Goal: Task Accomplishment & Management: Use online tool/utility

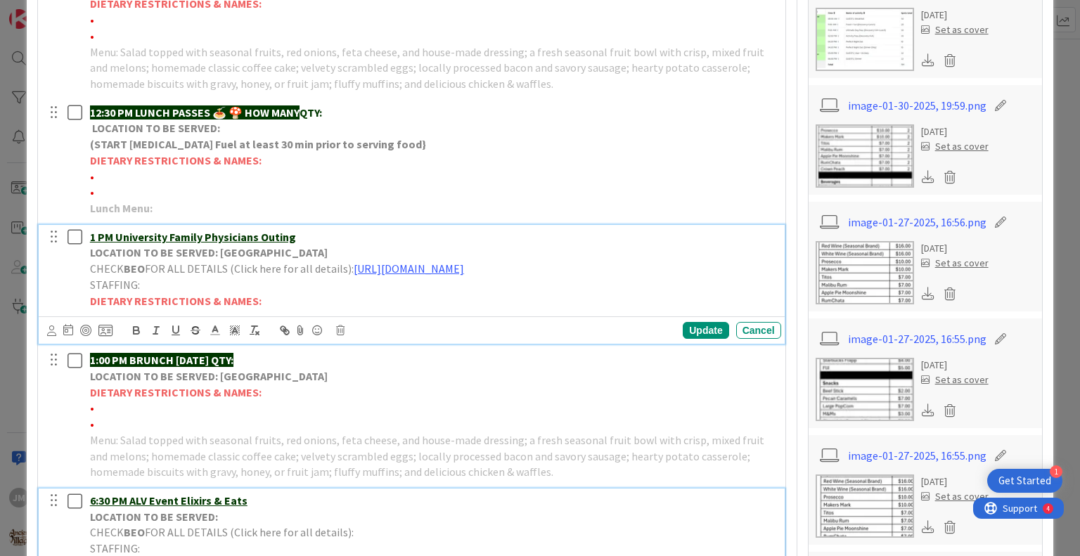
click at [347, 283] on div "1 PM University Family Physicians Outing LOCATION TO BE SERVED: Village Gardens…" at bounding box center [432, 269] width 697 height 89
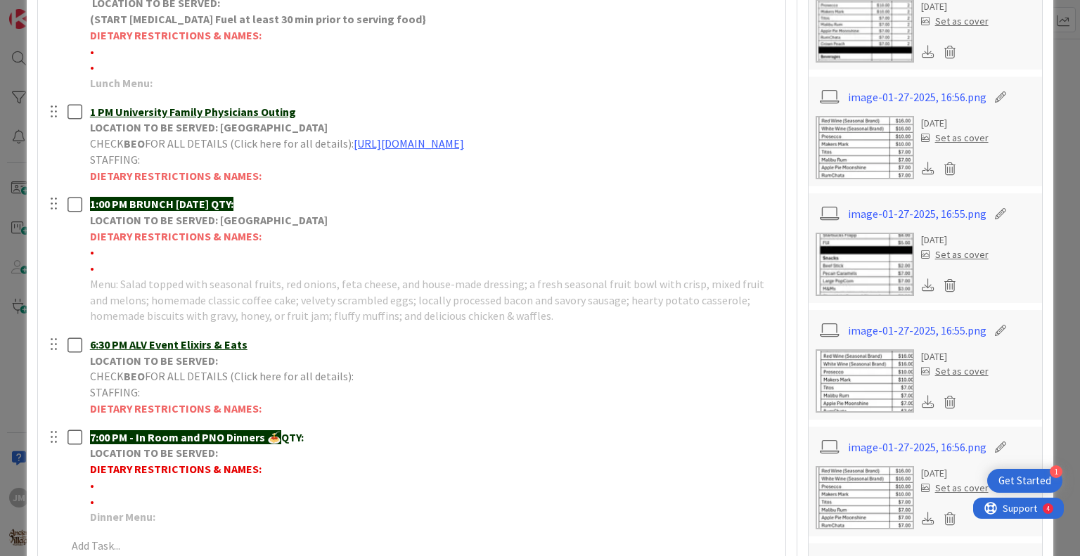
scroll to position [734, 0]
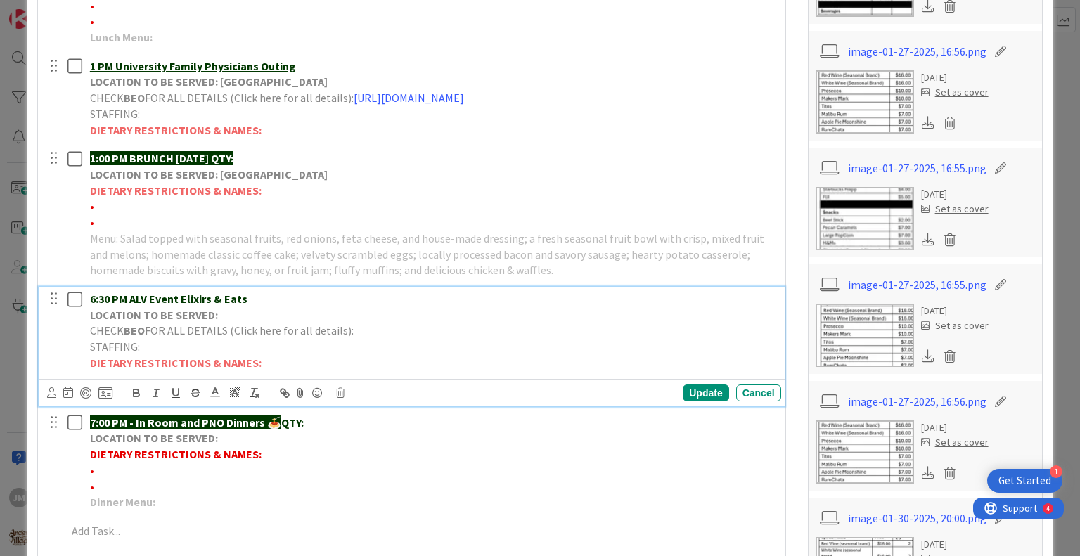
click at [262, 307] on p "6:30 PM ALV Event Elixirs & Eats" at bounding box center [433, 299] width 686 height 16
drag, startPoint x: 364, startPoint y: 347, endPoint x: 374, endPoint y: 347, distance: 9.8
click at [364, 339] on p "CHECK BEO FOR ALL DETAILS (Click here for all details):" at bounding box center [433, 331] width 686 height 16
drag, startPoint x: 349, startPoint y: 344, endPoint x: 765, endPoint y: 346, distance: 416.4
click at [765, 346] on div "6:30 PM ALV Event Elixirs & Eats LOCATION TO BE SERVED: CHECK BEO FOR ALL DETAI…" at bounding box center [432, 331] width 697 height 89
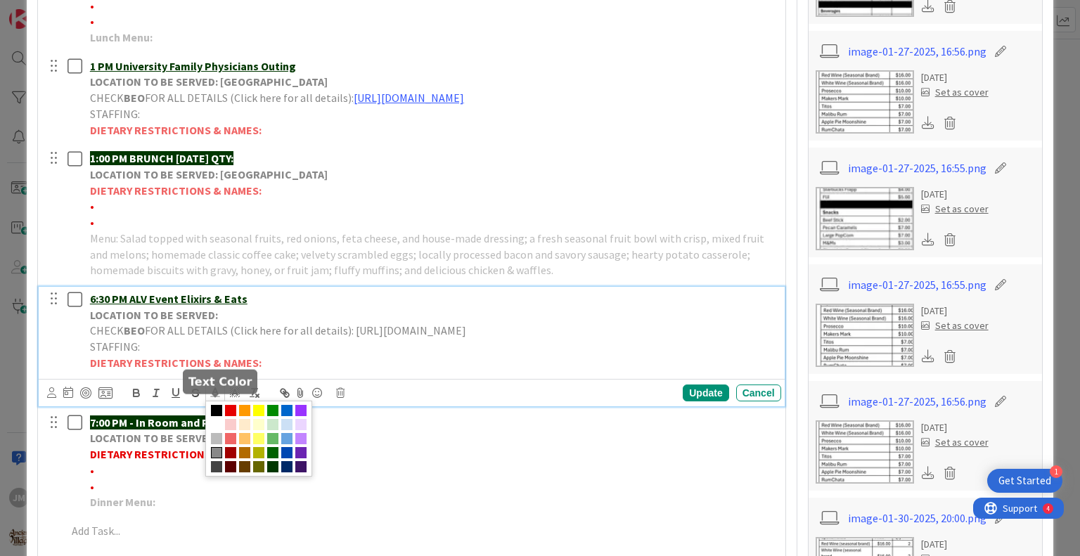
click at [217, 394] on polyline at bounding box center [215, 391] width 5 height 6
click at [286, 416] on span at bounding box center [286, 410] width 11 height 11
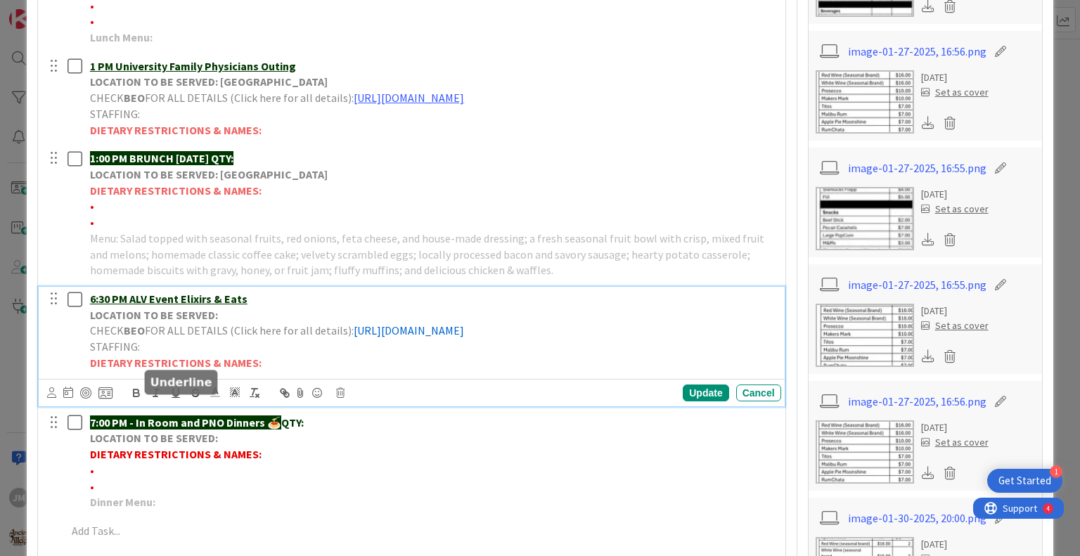
drag, startPoint x: 177, startPoint y: 404, endPoint x: 200, endPoint y: 385, distance: 30.4
click at [176, 399] on icon "button" at bounding box center [175, 393] width 13 height 13
click at [247, 324] on p "LOCATION TO BE SERVED:" at bounding box center [433, 315] width 686 height 16
drag, startPoint x: 252, startPoint y: 321, endPoint x: 281, endPoint y: 312, distance: 29.8
click at [259, 319] on div "6:30 PM ALV Event Elixirs & Eats LOCATION TO BE SERVED: [GEOGRAPHIC_DATA] CHECK…" at bounding box center [432, 331] width 697 height 89
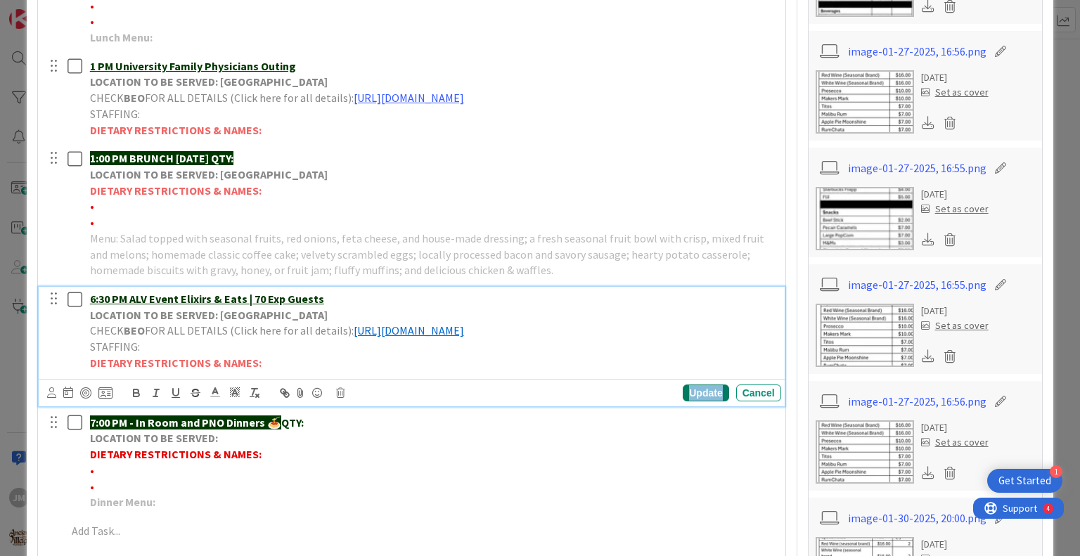
click at [692, 402] on div "Update" at bounding box center [706, 393] width 46 height 17
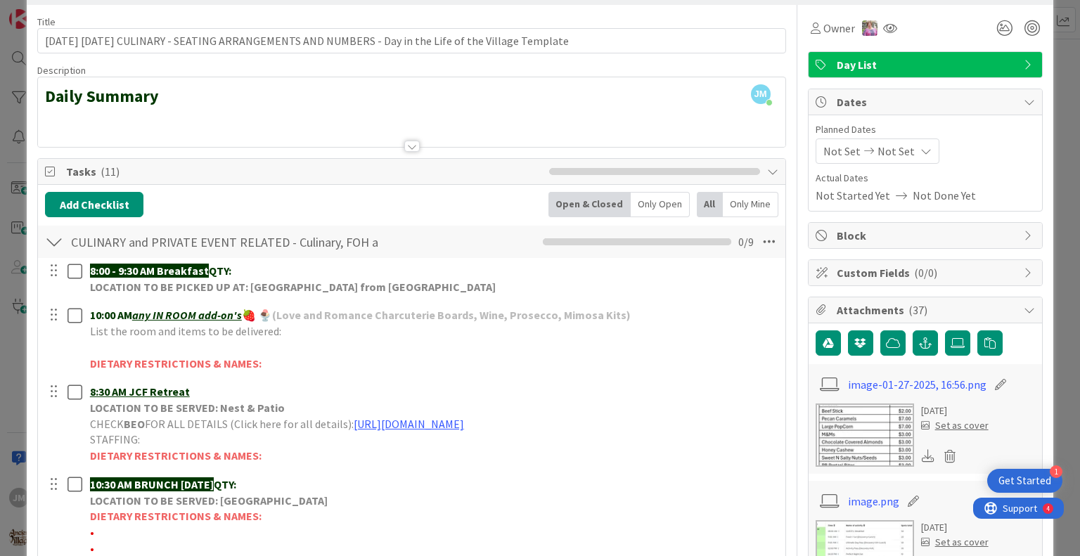
scroll to position [0, 0]
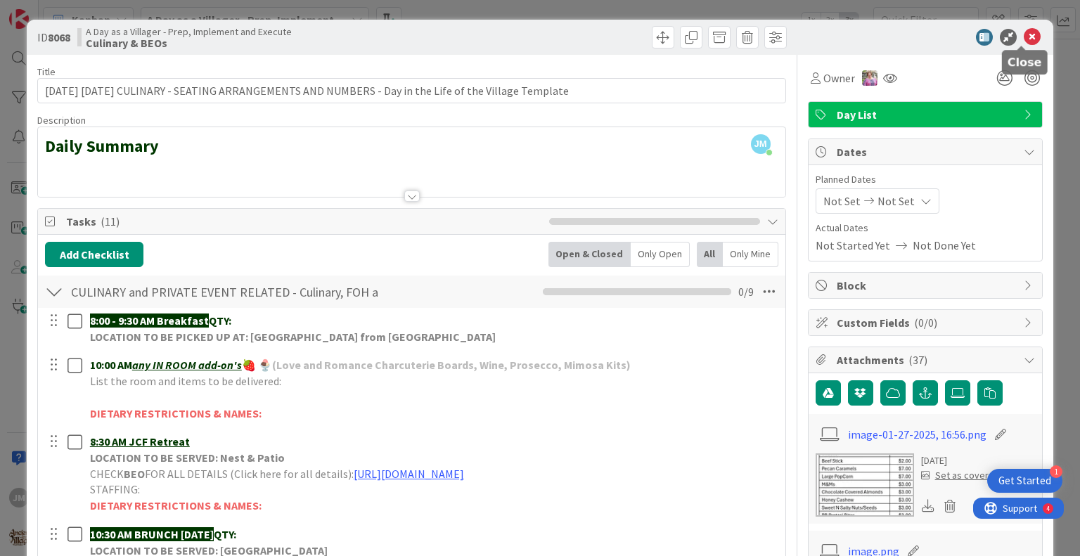
click at [1025, 39] on icon at bounding box center [1032, 37] width 17 height 17
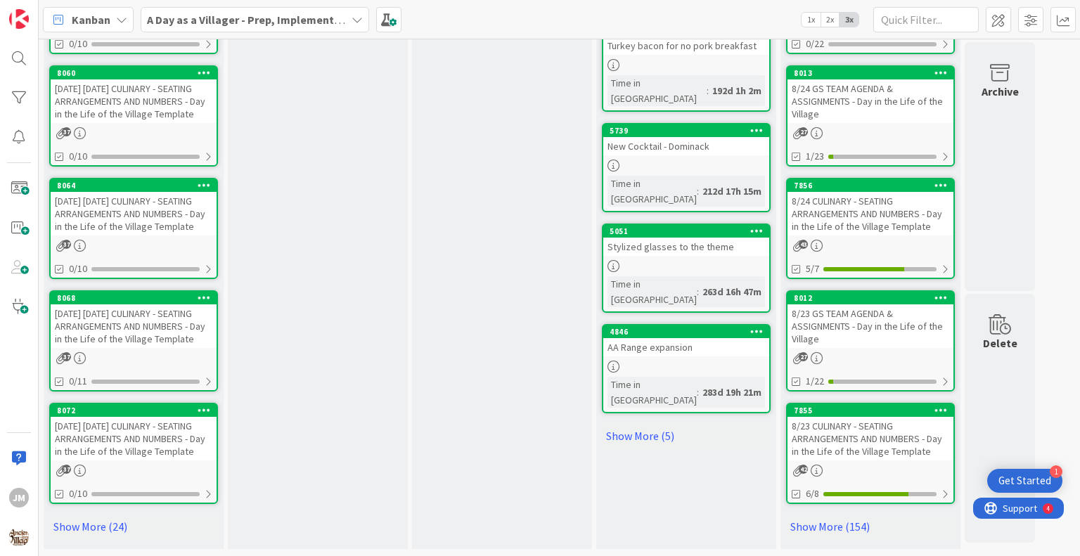
scroll to position [731, 0]
click at [151, 459] on div "[DATE] [DATE] CULINARY - SEATING ARRANGEMENTS AND NUMBERS - Day in the Life of …" at bounding box center [134, 439] width 166 height 44
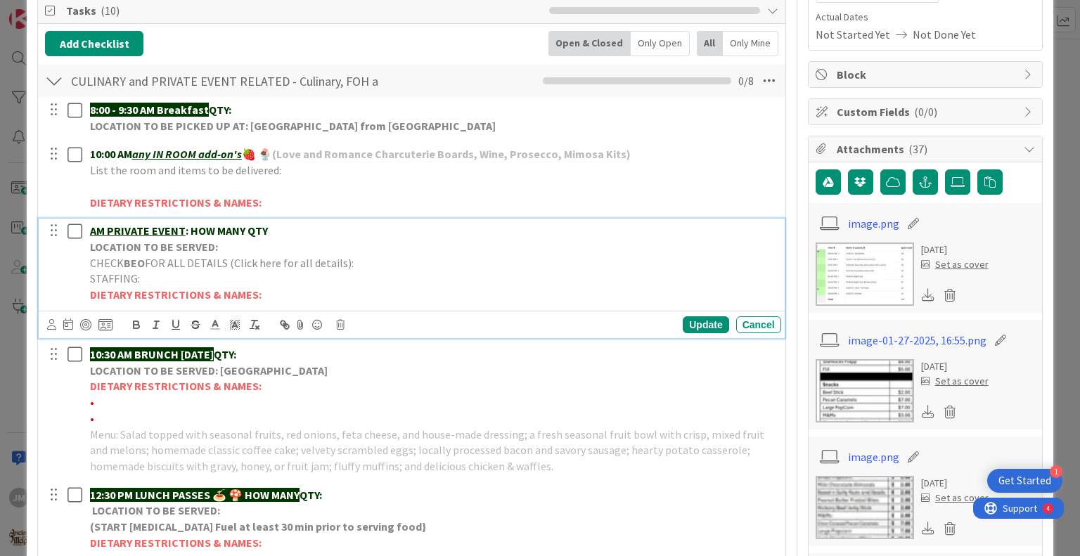
click at [273, 230] on p "AM PRIVATE EVENT : HOW MANY QTY" at bounding box center [433, 231] width 686 height 16
click at [194, 229] on p "AM JCF Retreat |" at bounding box center [433, 231] width 686 height 16
click at [250, 243] on p "LOCATION TO BE SERVED:" at bounding box center [433, 247] width 686 height 16
drag, startPoint x: 378, startPoint y: 260, endPoint x: 394, endPoint y: 262, distance: 15.5
click at [380, 260] on p "CHECK BEO FOR ALL DETAILS (Click here for all details):" at bounding box center [433, 263] width 686 height 16
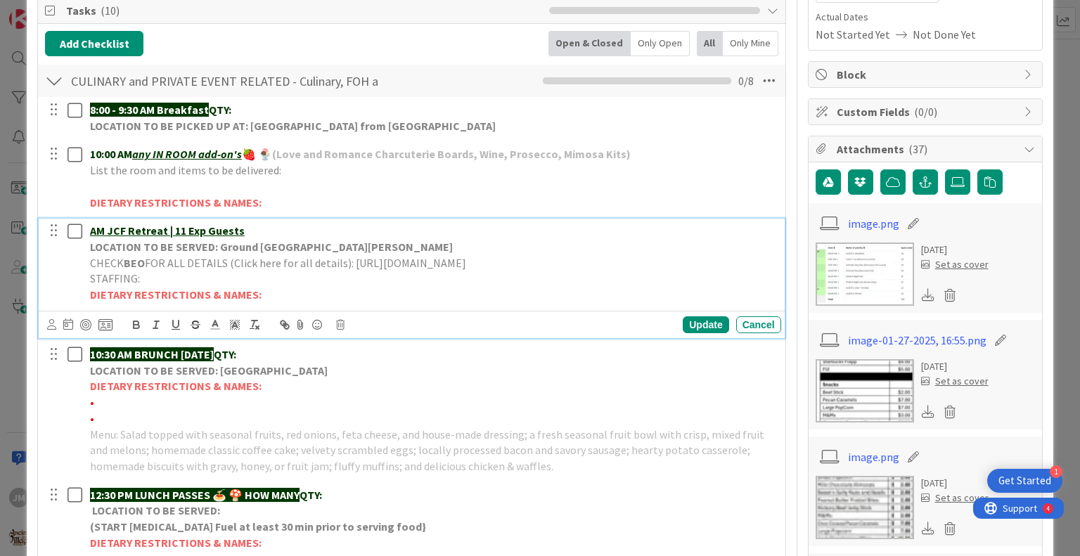
drag, startPoint x: 523, startPoint y: 281, endPoint x: 108, endPoint y: 274, distance: 415.0
click at [82, 278] on div "AM JCF Retreat | 11 Exp Guests LOCATION TO BE SERVED: Ground Elf [PERSON_NAME] …" at bounding box center [412, 263] width 736 height 89
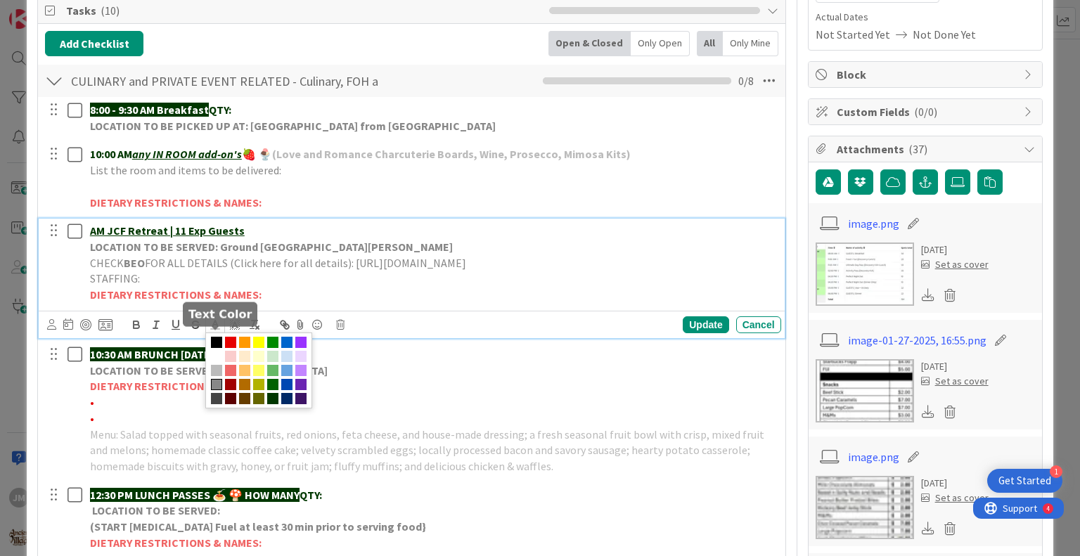
click at [217, 331] on icon at bounding box center [215, 325] width 13 height 13
click at [287, 348] on span at bounding box center [286, 342] width 11 height 11
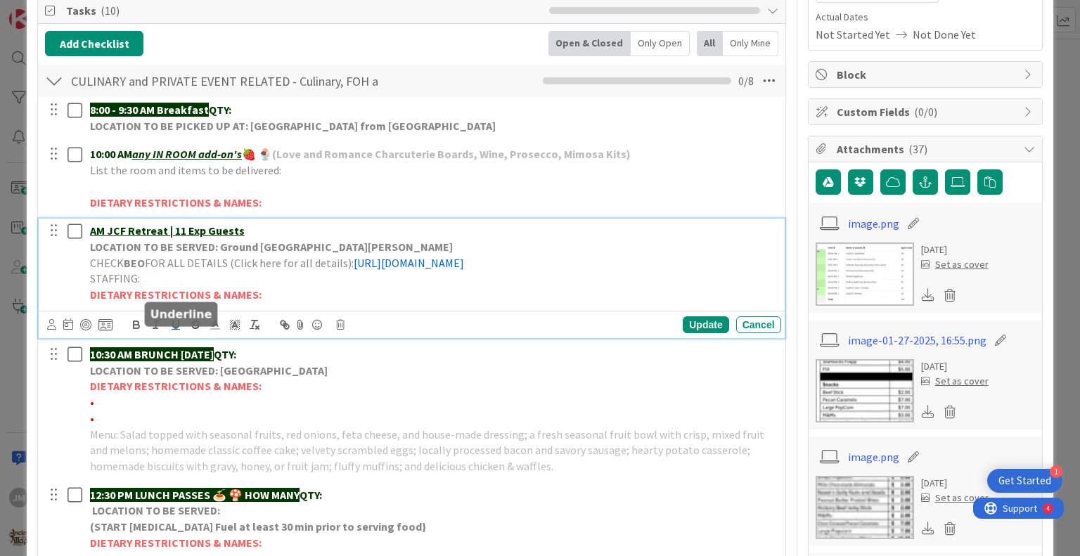
click at [174, 331] on icon "button" at bounding box center [175, 325] width 13 height 13
click at [360, 258] on p "CHECK BEO FOR ALL DETAILS (Click here for all details): [URL][DOMAIN_NAME]" at bounding box center [433, 263] width 686 height 16
click at [88, 230] on div "AM JCF Retreat | 11 Exp Guests LOCATION TO BE SERVED: Ground Elf [PERSON_NAME] …" at bounding box center [432, 263] width 697 height 89
drag, startPoint x: 87, startPoint y: 227, endPoint x: 98, endPoint y: 227, distance: 11.3
click at [87, 227] on div "AM JCF Retreat | 11 Exp Guests LOCATION TO BE SERVED: Ground Elf [PERSON_NAME] …" at bounding box center [432, 263] width 697 height 89
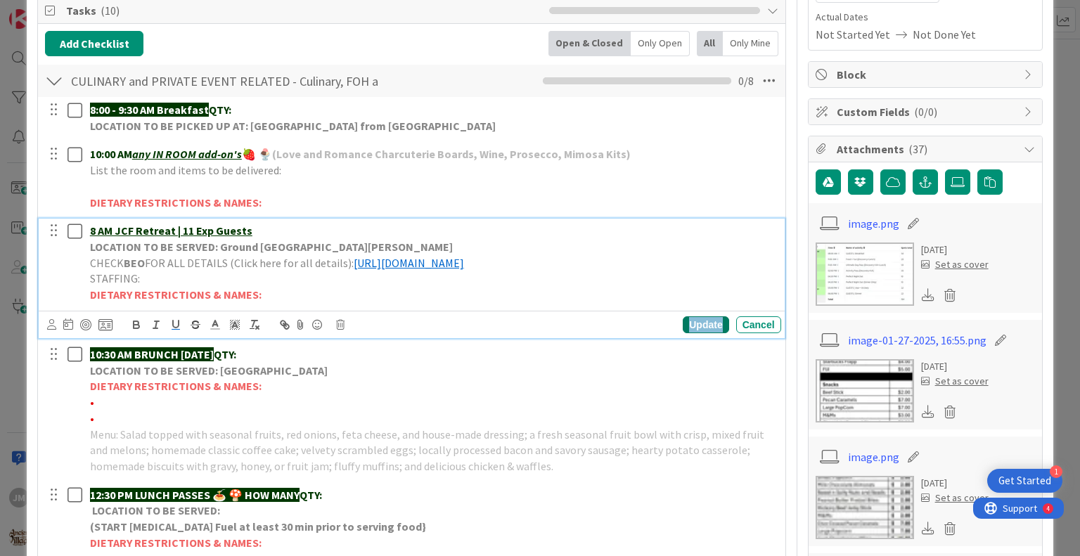
click at [691, 333] on div "Update" at bounding box center [706, 324] width 46 height 17
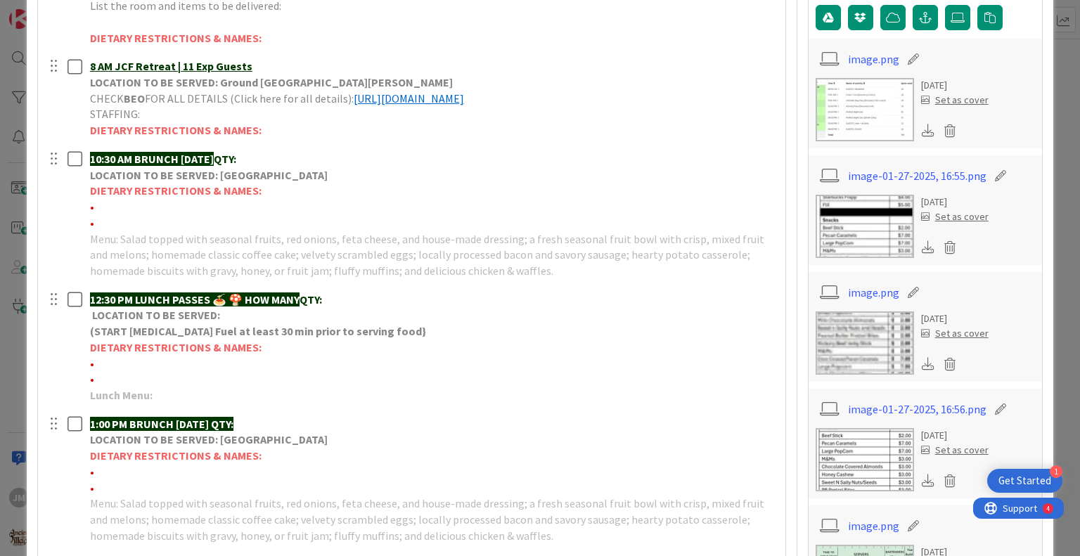
scroll to position [281, 0]
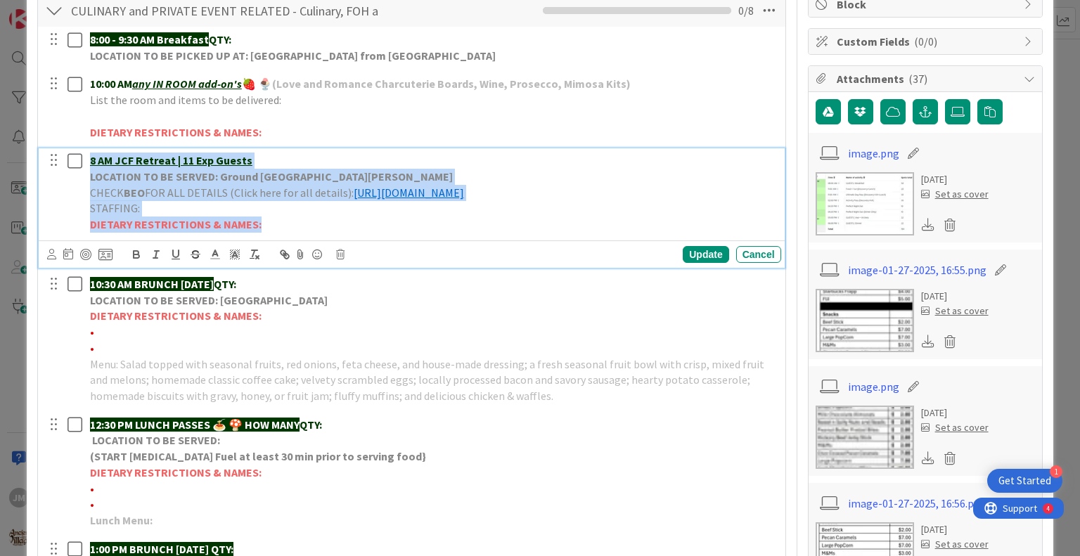
drag, startPoint x: 269, startPoint y: 241, endPoint x: 79, endPoint y: 164, distance: 204.1
click at [79, 164] on div "8 AM JCF Retreat | 11 Exp Guests LOCATION TO BE SERVED: Ground Elf [PERSON_NAME…" at bounding box center [412, 192] width 736 height 89
copy div "8 AM JCF Retreat | 11 Exp Guests LOCATION TO BE SERVED: Ground Elf [PERSON_NAME…"
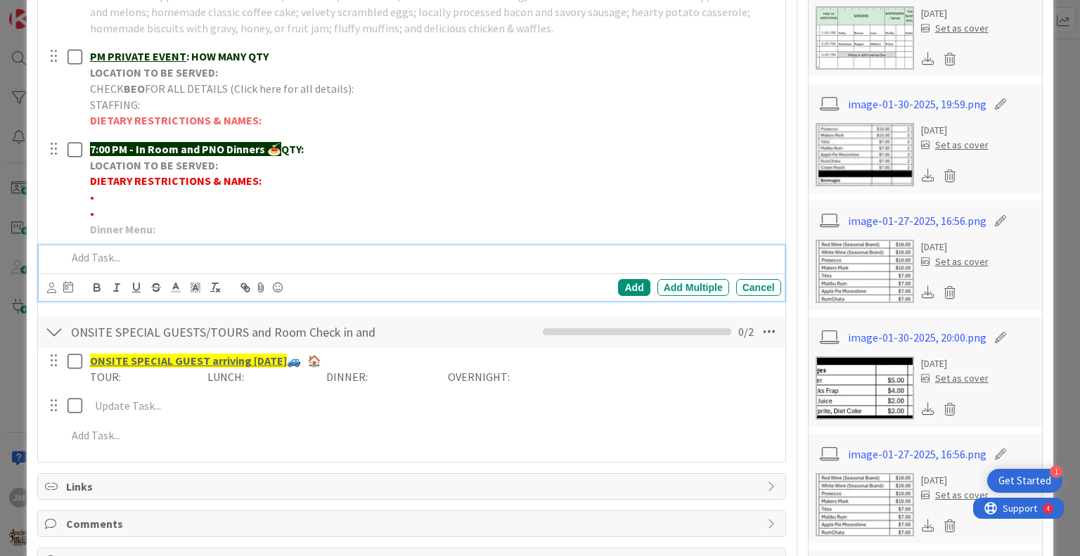
click at [165, 266] on p at bounding box center [421, 258] width 708 height 16
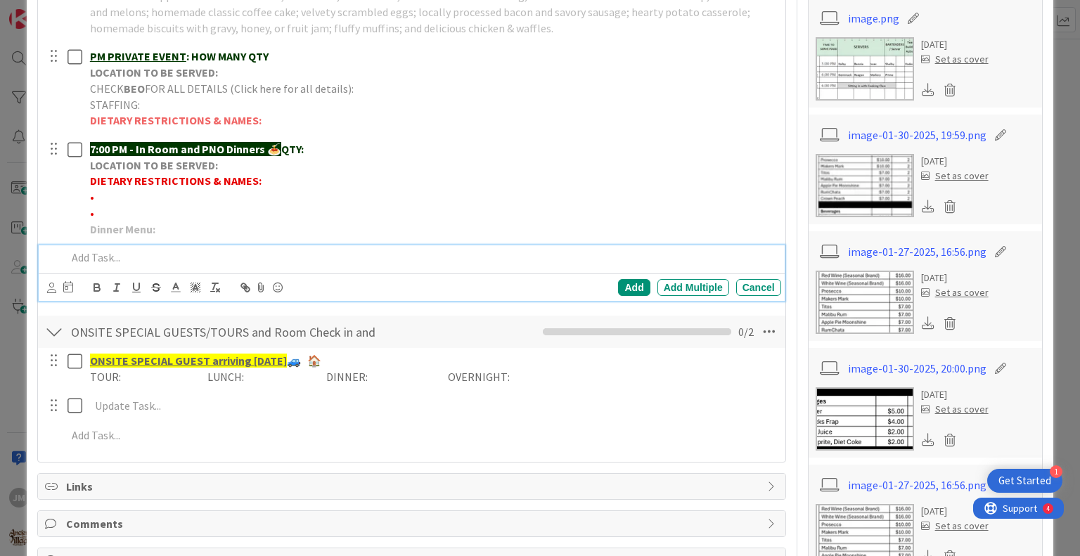
paste div
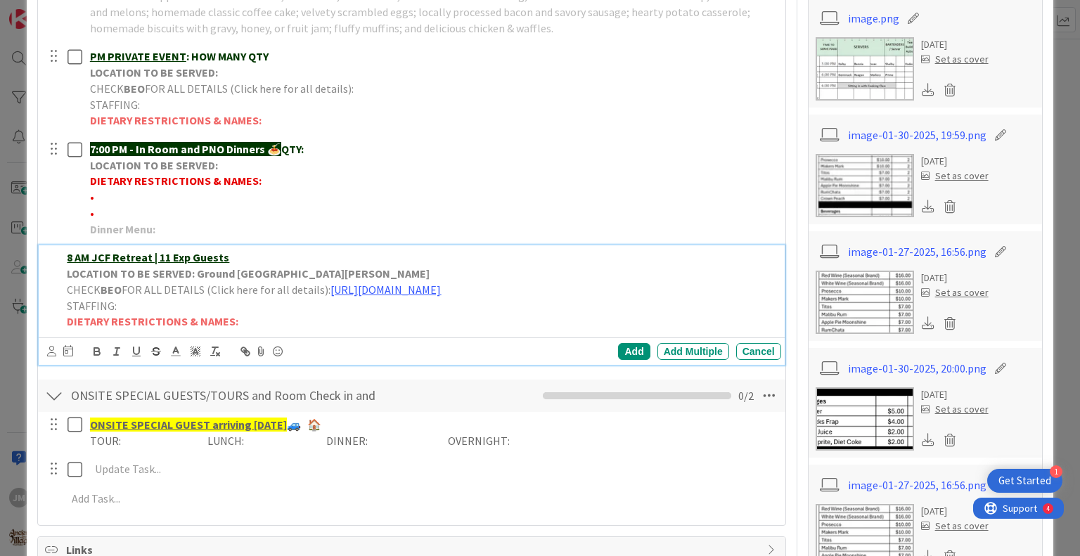
click at [240, 266] on p "8 AM JCF Retreat | 11 Exp Guests" at bounding box center [421, 258] width 708 height 16
click at [313, 282] on p "LOCATION TO BE SERVED: Ground [GEOGRAPHIC_DATA][PERSON_NAME]" at bounding box center [421, 274] width 708 height 16
click at [753, 298] on p "CHECK BEO FOR ALL DETAILS (Click here for all details): [URL][DOMAIN_NAME]" at bounding box center [421, 290] width 708 height 16
drag, startPoint x: 750, startPoint y: 306, endPoint x: 328, endPoint y: 303, distance: 422.0
click at [328, 298] on p "CHECK BEO FOR ALL DETAILS (Click here for all details): [URL][DOMAIN_NAME]" at bounding box center [421, 290] width 708 height 16
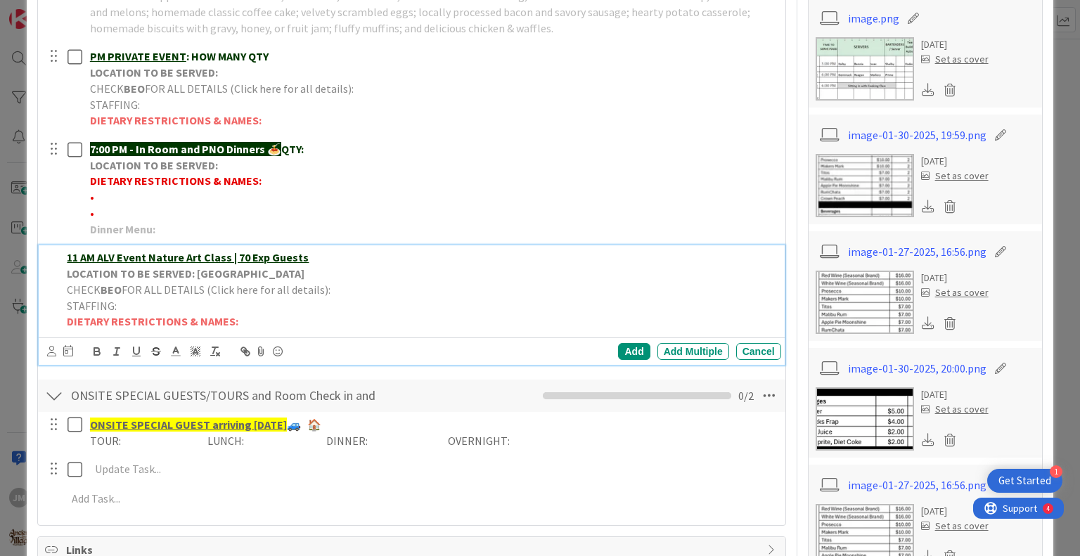
click at [363, 297] on p "CHECK BEO FOR ALL DETAILS (Click here for all details):" at bounding box center [421, 290] width 708 height 16
drag, startPoint x: 751, startPoint y: 312, endPoint x: 326, endPoint y: 300, distance: 425.0
click at [326, 300] on div "11 AM ALV Event Nature Art Class | 70 Exp Guests LOCATION TO BE SERVED: Village…" at bounding box center [420, 289] width 719 height 89
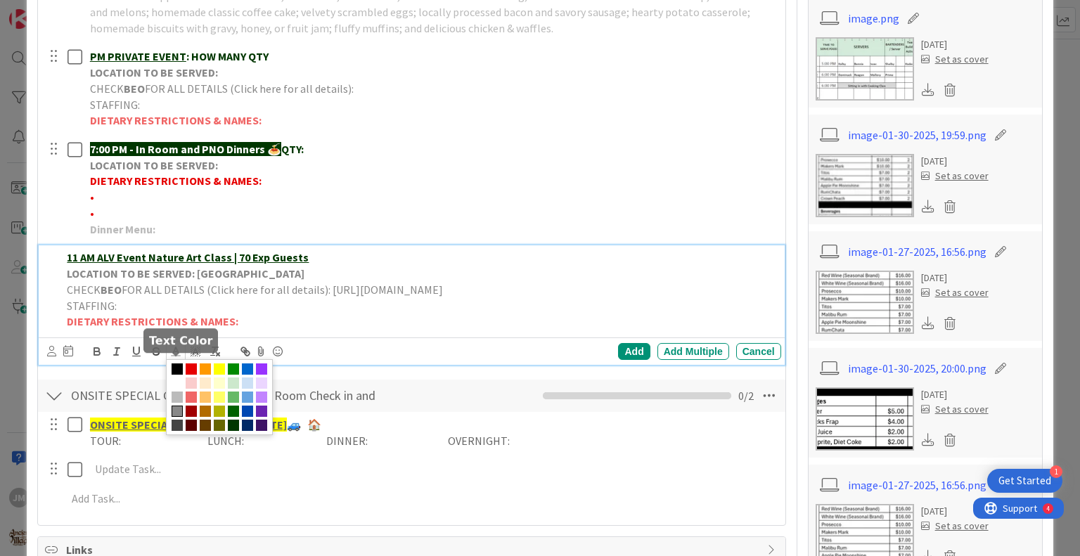
click at [173, 358] on icon at bounding box center [175, 351] width 13 height 13
click at [243, 375] on span at bounding box center [247, 369] width 11 height 11
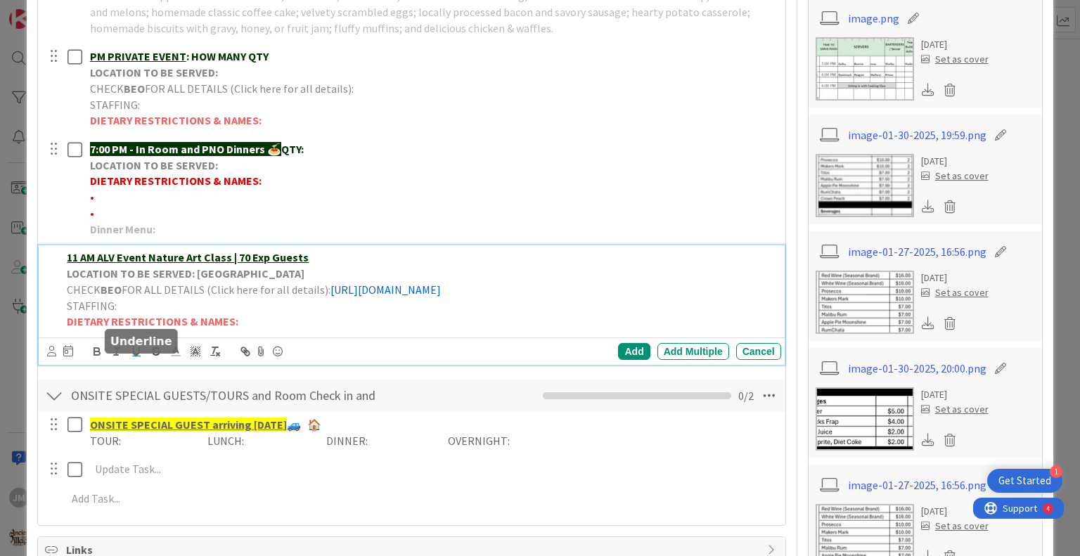
click at [134, 358] on icon "button" at bounding box center [136, 351] width 13 height 13
click at [315, 352] on div "Add Add Multiple Cancel" at bounding box center [411, 351] width 745 height 27
click at [310, 330] on p "DIETARY RESTRICTIONS & NAMES:" at bounding box center [421, 322] width 708 height 16
click at [633, 360] on div "Add" at bounding box center [634, 351] width 32 height 17
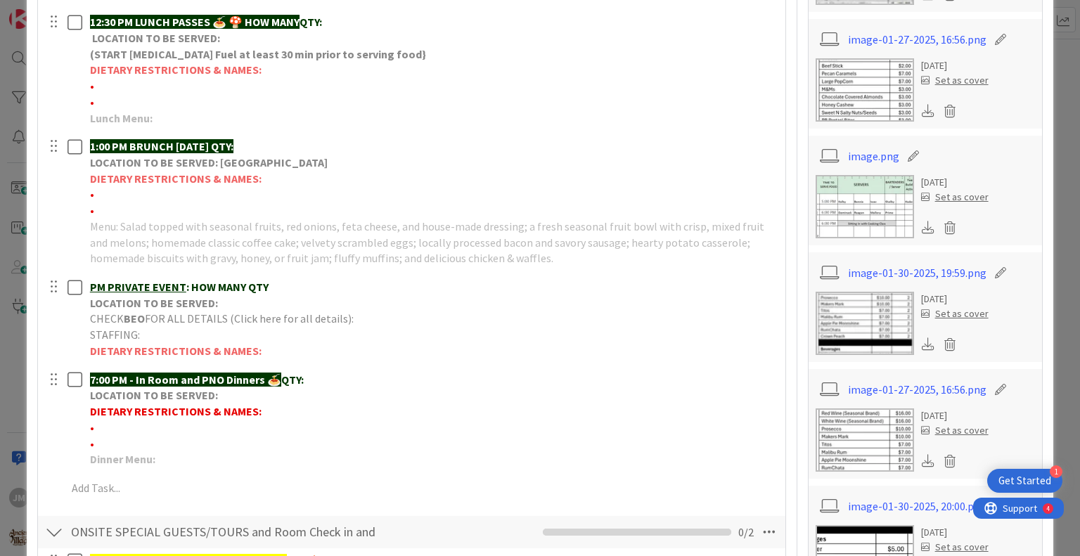
scroll to position [754, 0]
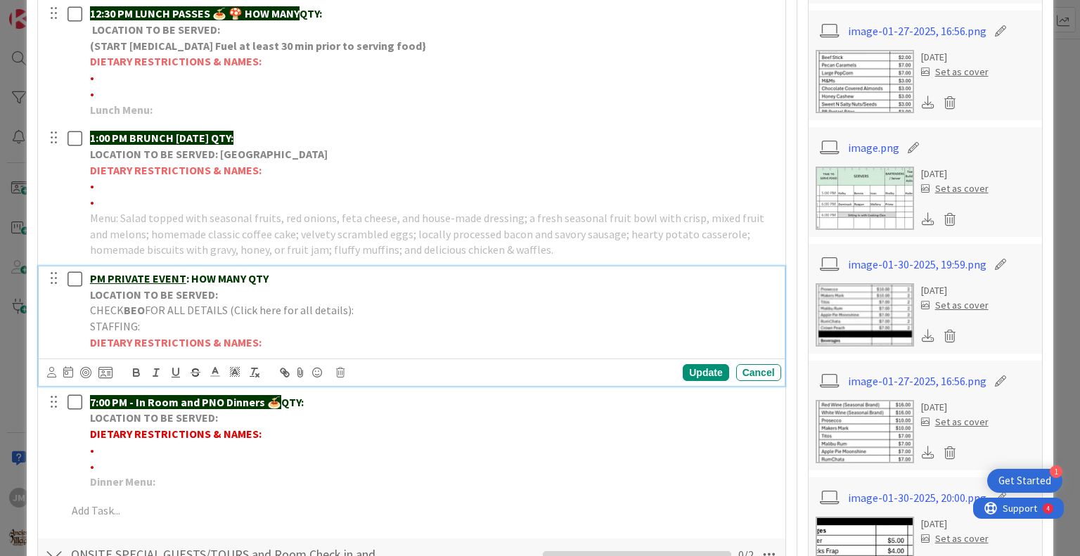
click at [295, 287] on p "PM PRIVATE EVENT : HOW MANY QTY" at bounding box center [433, 279] width 686 height 16
click at [242, 303] on p "LOCATION TO BE SERVED:" at bounding box center [433, 295] width 686 height 16
click at [369, 319] on p "CHECK BEO FOR ALL DETAILS (Click here for all details):" at bounding box center [433, 310] width 686 height 16
click at [90, 286] on u "PM 50th Anniversary Party | 19 Exp Guests" at bounding box center [194, 278] width 208 height 14
click at [376, 319] on p "CHECK BEO FOR ALL DETAILS (Click here for all details):" at bounding box center [433, 310] width 686 height 16
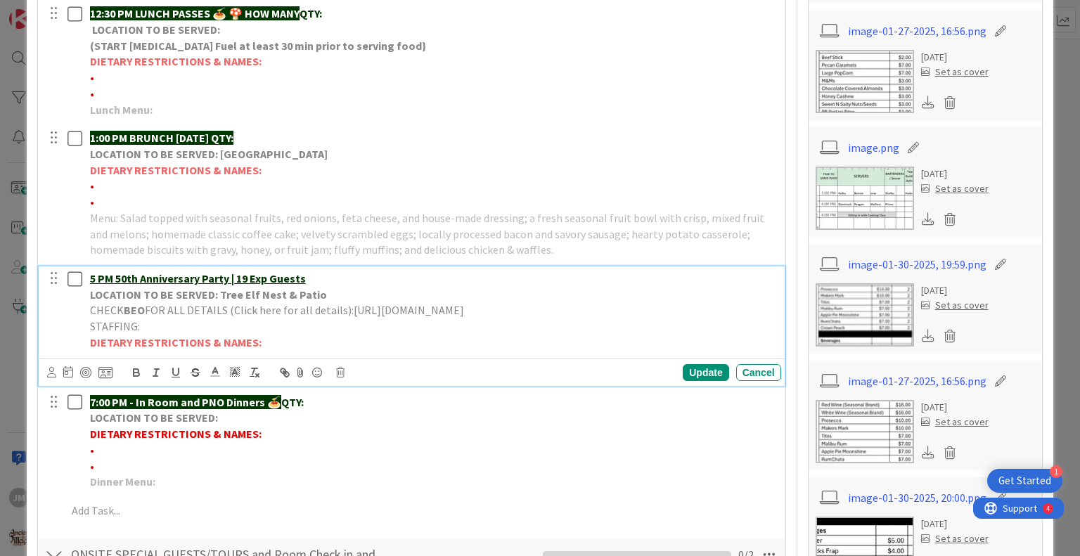
click at [349, 317] on span "FOR ALL DETAILS (Click here for all details):[URL][DOMAIN_NAME]" at bounding box center [304, 310] width 319 height 14
drag, startPoint x: 513, startPoint y: 359, endPoint x: 101, endPoint y: 309, distance: 415.2
click at [75, 335] on div "5 PM 50th Anniversary Party | 19 Exp Guests LOCATION TO BE SERVED: Tree Elf Nes…" at bounding box center [412, 311] width 736 height 89
click at [518, 319] on p "CHECK BEO FOR ALL DETAILS (Click here for all details): [URL][DOMAIN_NAME]" at bounding box center [433, 310] width 686 height 16
drag, startPoint x: 518, startPoint y: 358, endPoint x: 58, endPoint y: 359, distance: 459.2
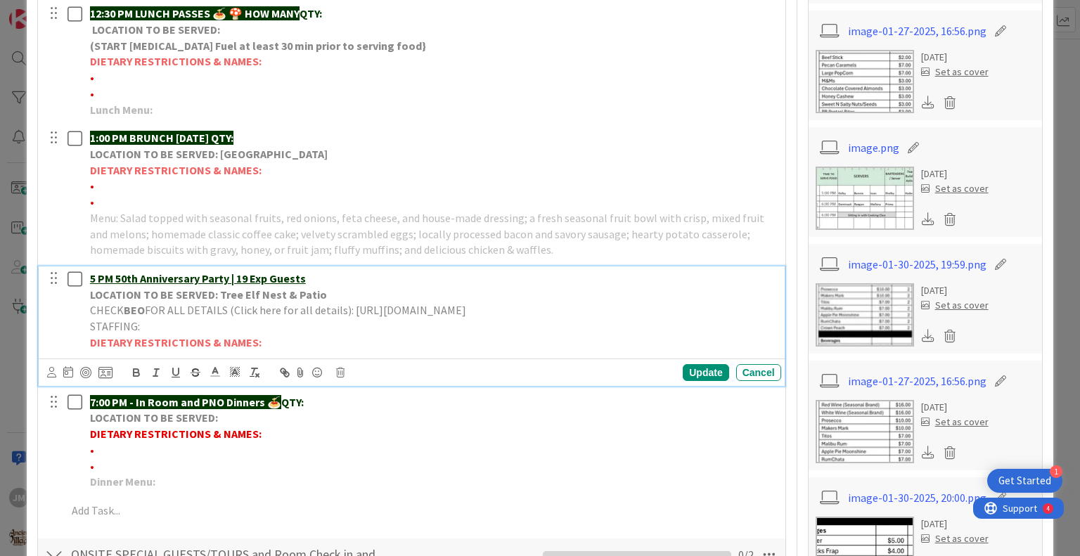
click at [58, 355] on div "5 PM 50th Anniversary Party | 19 Exp Guests LOCATION TO BE SERVED: Tree Elf Nes…" at bounding box center [412, 311] width 736 height 89
click at [174, 379] on icon "button" at bounding box center [175, 372] width 13 height 13
click at [214, 372] on line at bounding box center [216, 372] width 4 height 0
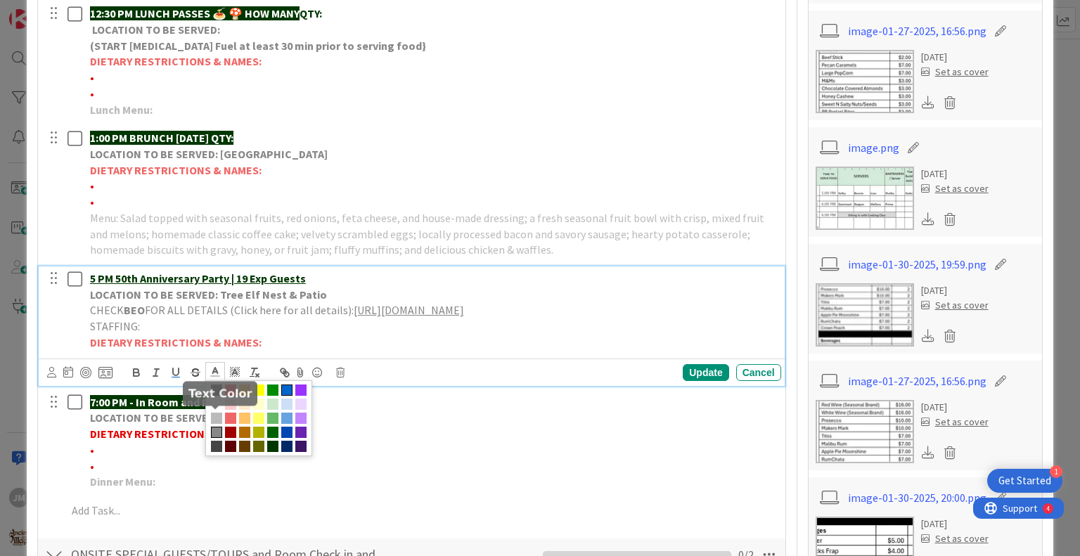
click at [287, 396] on span at bounding box center [286, 390] width 11 height 11
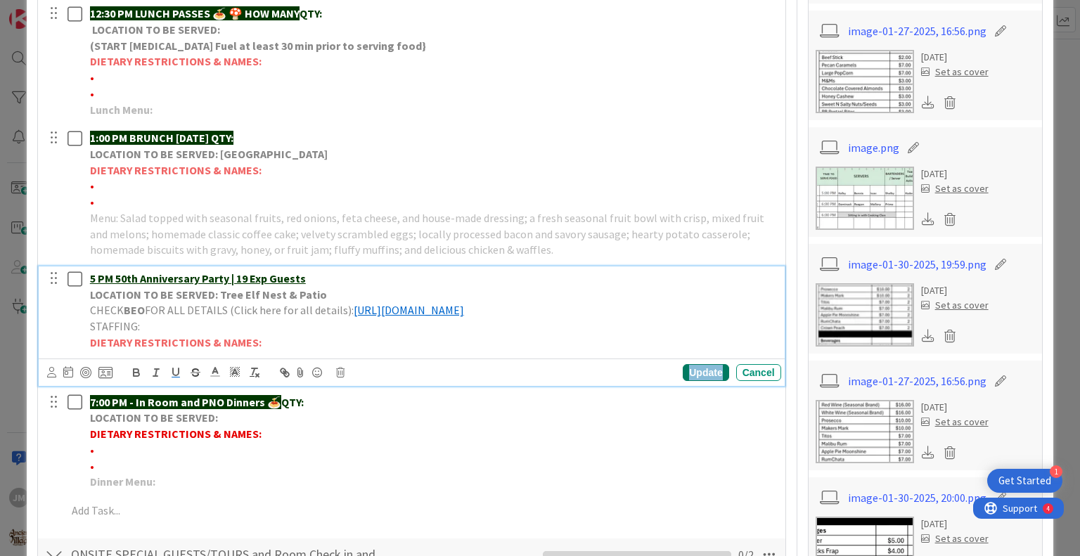
click at [705, 381] on div "Update" at bounding box center [706, 372] width 46 height 17
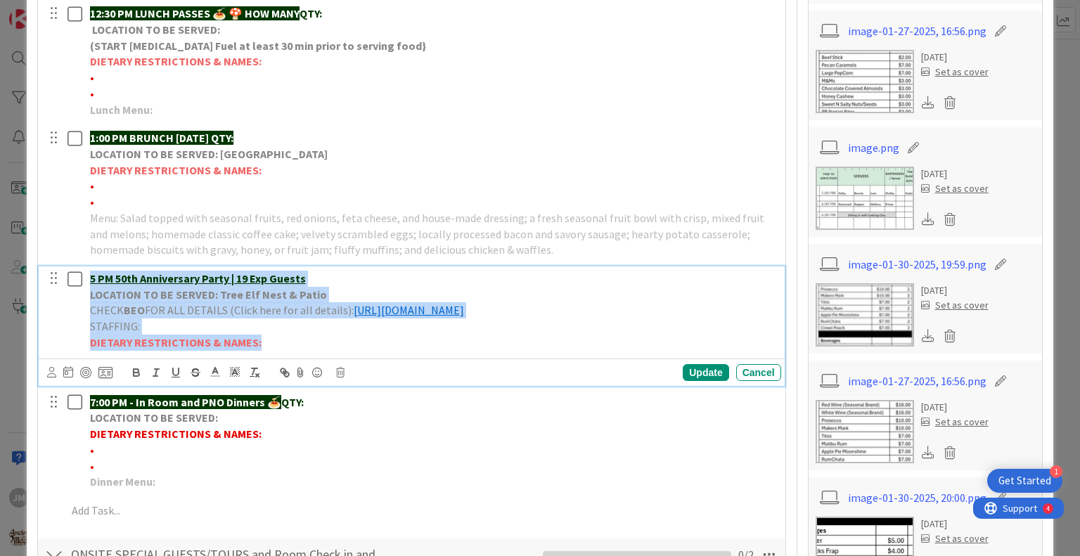
drag, startPoint x: 263, startPoint y: 390, endPoint x: 65, endPoint y: 309, distance: 214.5
click at [65, 309] on div "5 PM 50th Anniversary Party | 19 Exp Guests LOCATION TO BE SERVED: Tree Elf Nes…" at bounding box center [412, 311] width 736 height 89
copy div "5 PM 50th Anniversary Party | 19 Exp Guests LOCATION TO BE SERVED: Tree Elf Nes…"
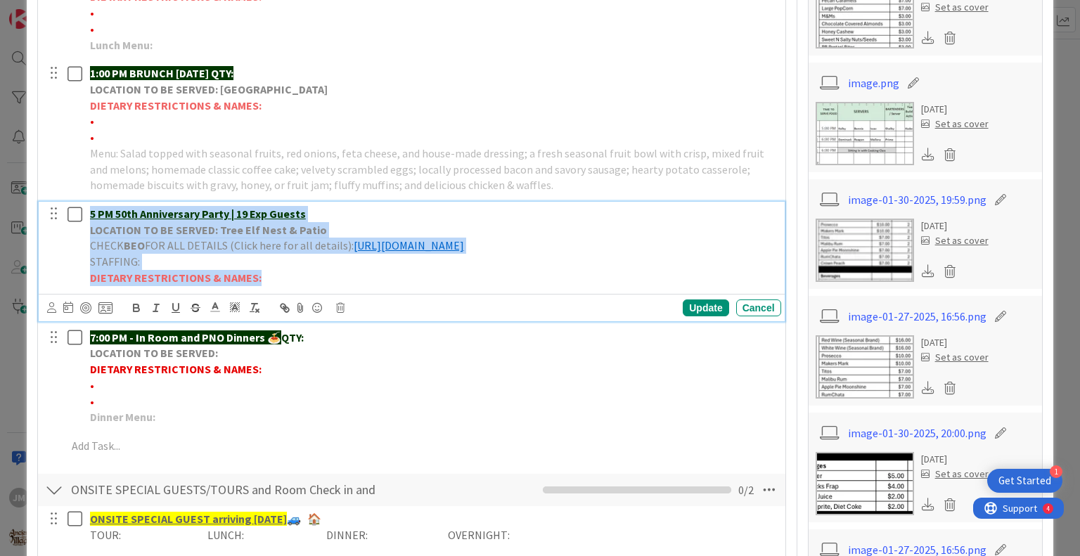
scroll to position [965, 0]
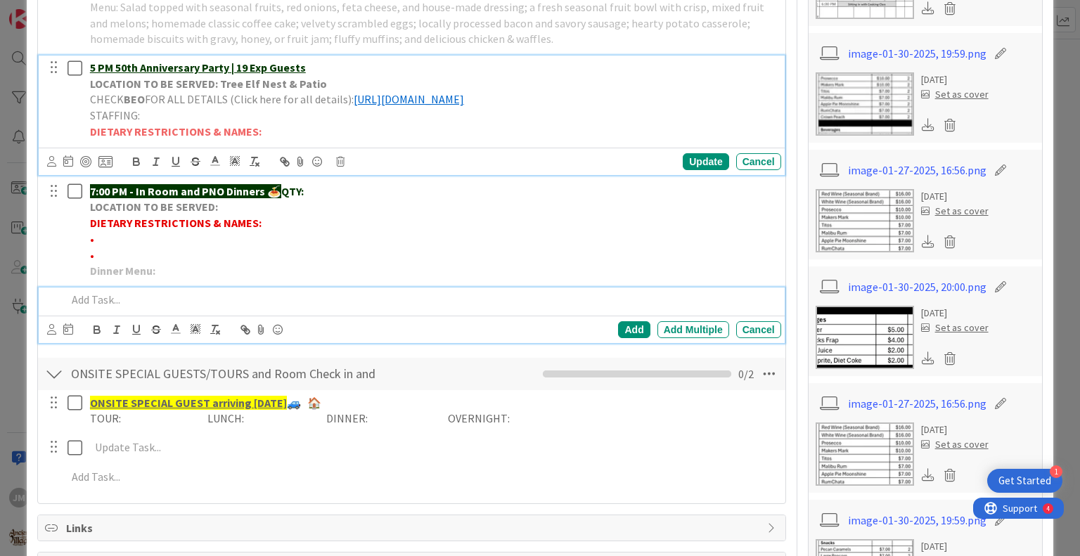
click at [128, 308] on p at bounding box center [421, 300] width 708 height 16
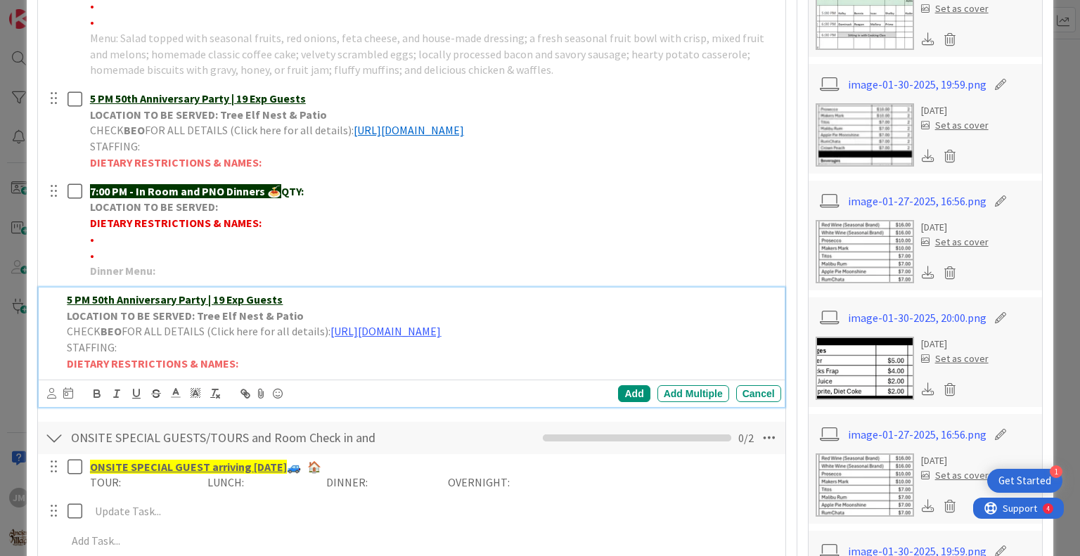
click at [298, 308] on p "5 PM 50th Anniversary Party | 19 Exp Guests" at bounding box center [421, 300] width 708 height 16
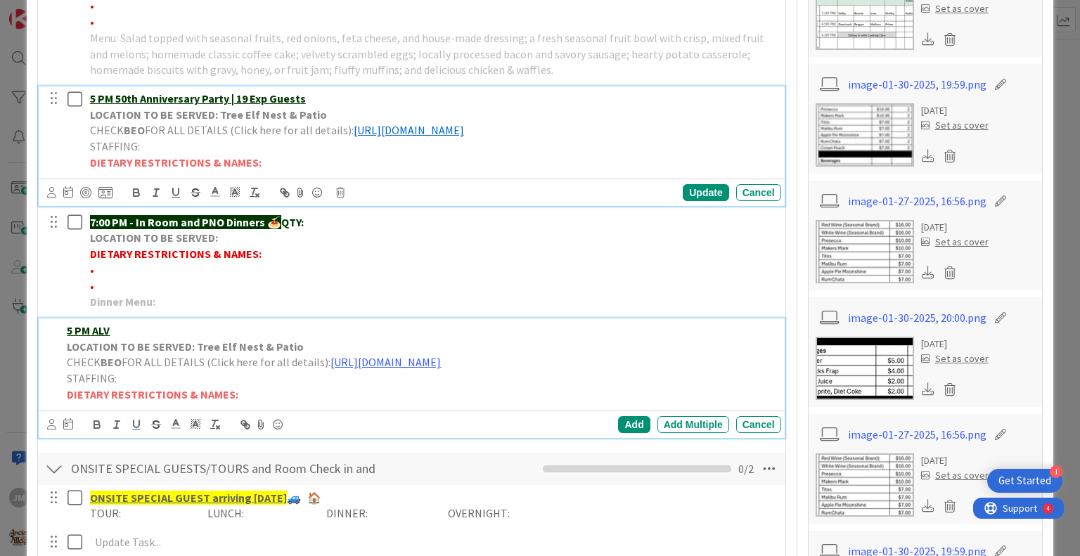
scroll to position [965, 0]
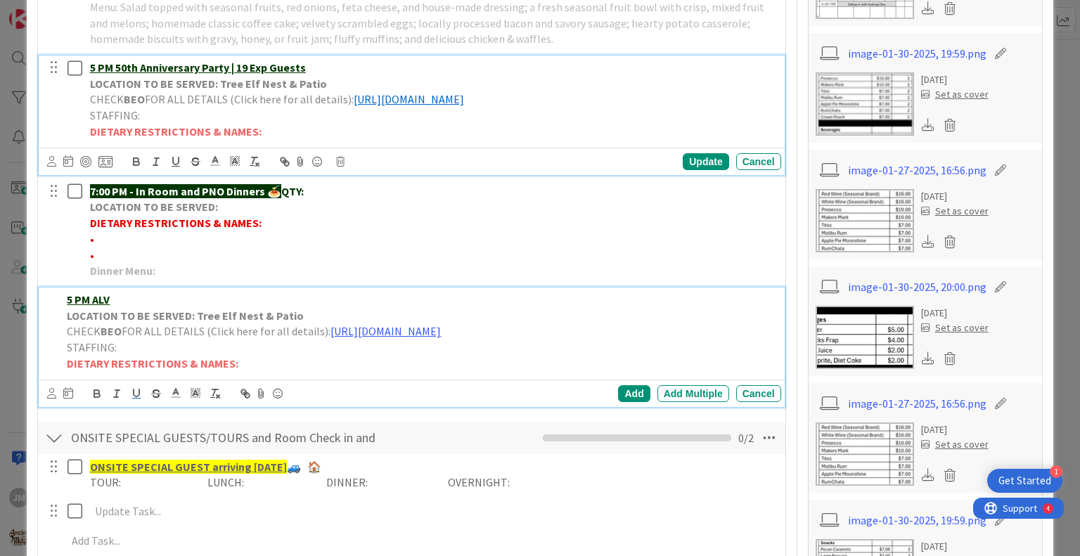
click at [316, 131] on div "5 PM 50th Anniversary Party | 19 Exp Guests LOCATION TO BE SERVED: Tree Elf Nes…" at bounding box center [432, 100] width 697 height 89
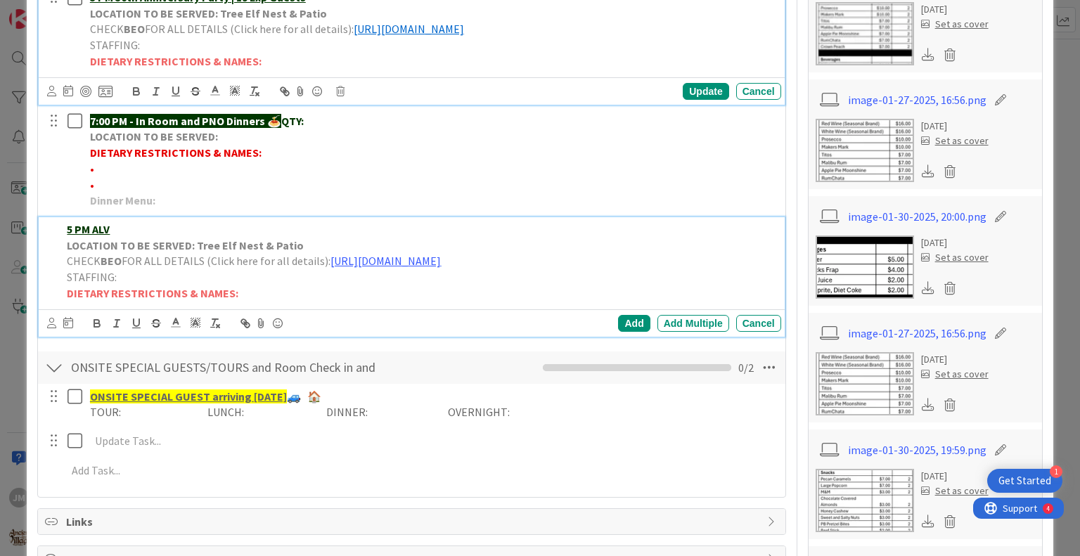
click at [159, 238] on p "5 PM ALV" at bounding box center [421, 230] width 708 height 16
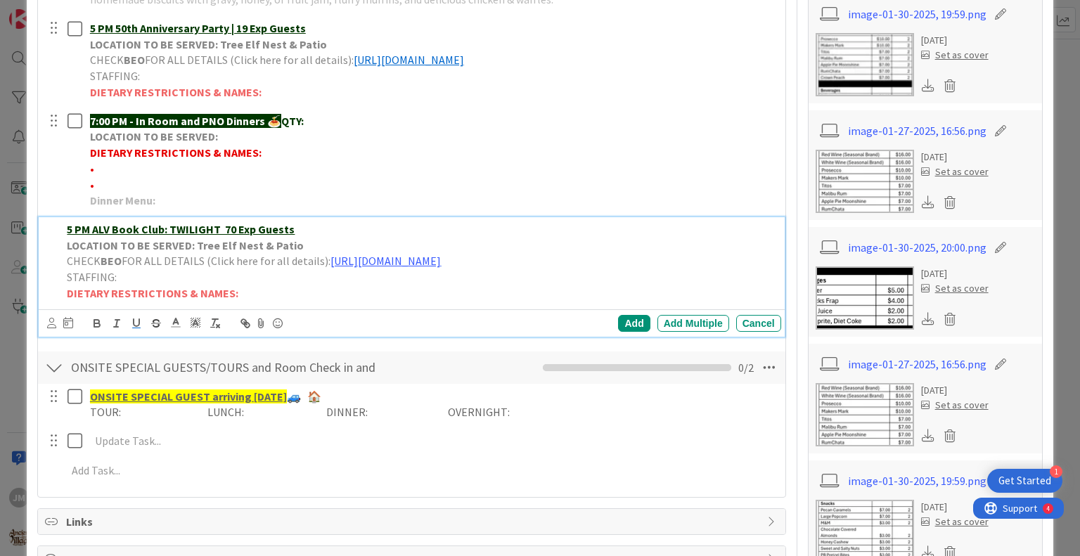
click at [221, 236] on u "5 PM ALV Book Club: TWILIGHT 70 Exp Guests" at bounding box center [181, 229] width 228 height 14
drag, startPoint x: 748, startPoint y: 307, endPoint x: 326, endPoint y: 305, distance: 421.3
click at [326, 269] on p "CHECK BEO FOR ALL DETAILS (Click here for all details): [URL][DOMAIN_NAME]" at bounding box center [421, 261] width 708 height 16
click at [344, 269] on p "CHECK BEO FOR ALL DETAILS (Click here for all details):" at bounding box center [421, 261] width 708 height 16
drag, startPoint x: 741, startPoint y: 303, endPoint x: 326, endPoint y: 303, distance: 414.9
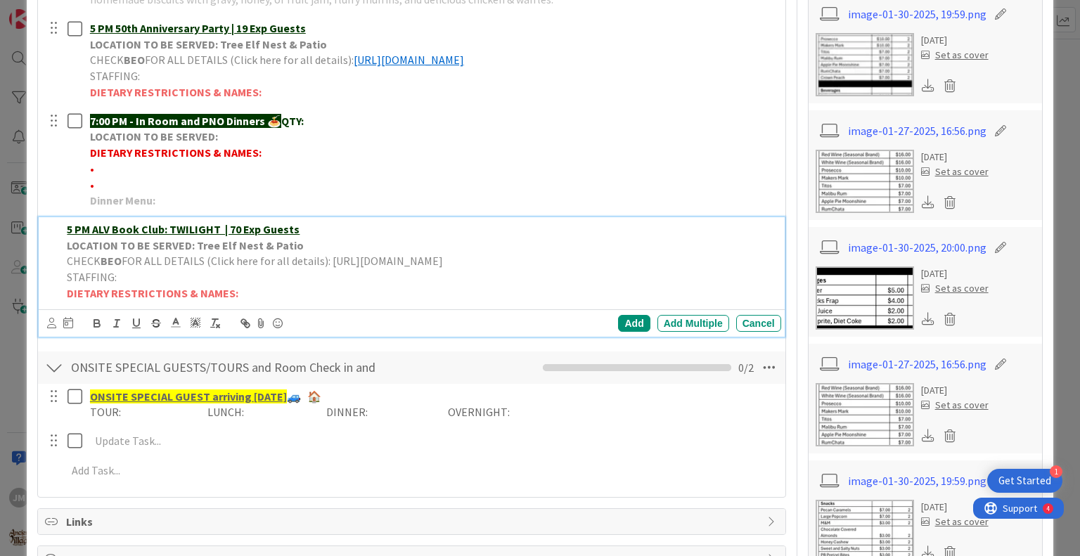
click at [326, 268] on span "FOR ALL DETAILS (Click here for all details): [URL][DOMAIN_NAME]" at bounding box center [282, 261] width 321 height 14
click at [175, 324] on polyline at bounding box center [176, 322] width 5 height 6
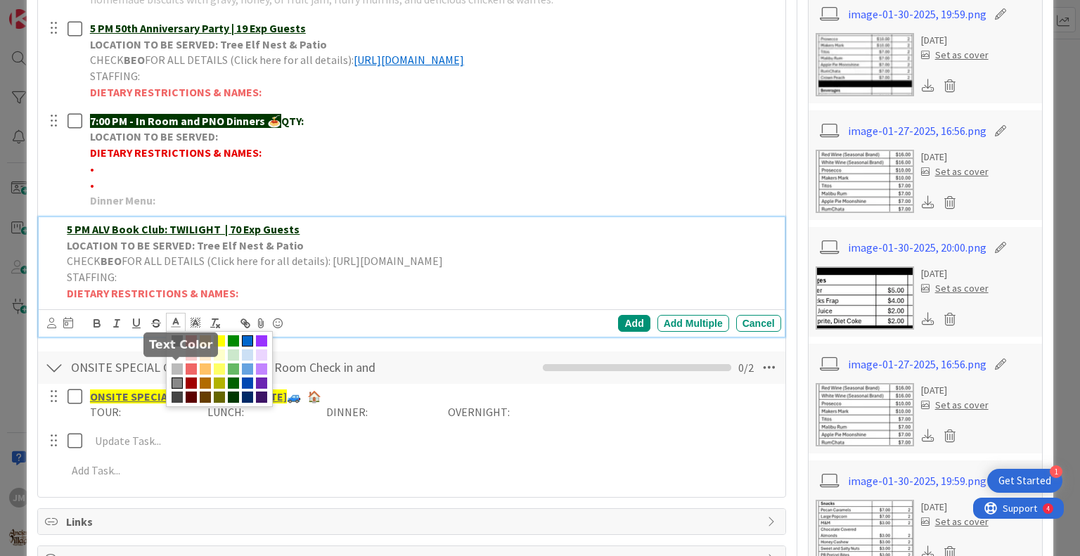
click at [248, 347] on span at bounding box center [247, 340] width 11 height 11
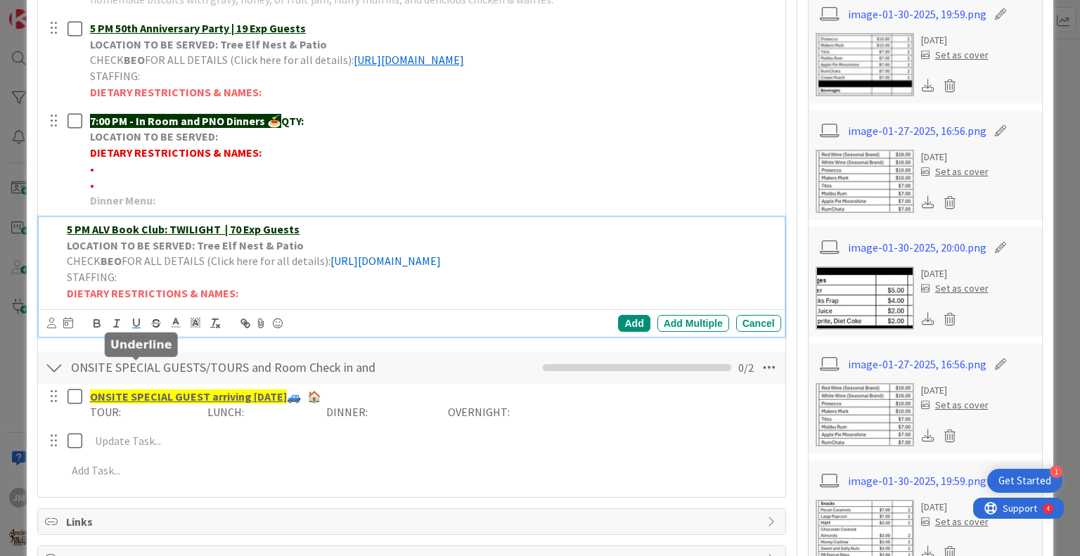
click at [136, 330] on icon "button" at bounding box center [136, 323] width 13 height 13
click at [349, 302] on p "DIETARY RESTRICTIONS & NAMES:" at bounding box center [421, 294] width 708 height 16
click at [331, 268] on u "[URL][DOMAIN_NAME]" at bounding box center [386, 261] width 110 height 14
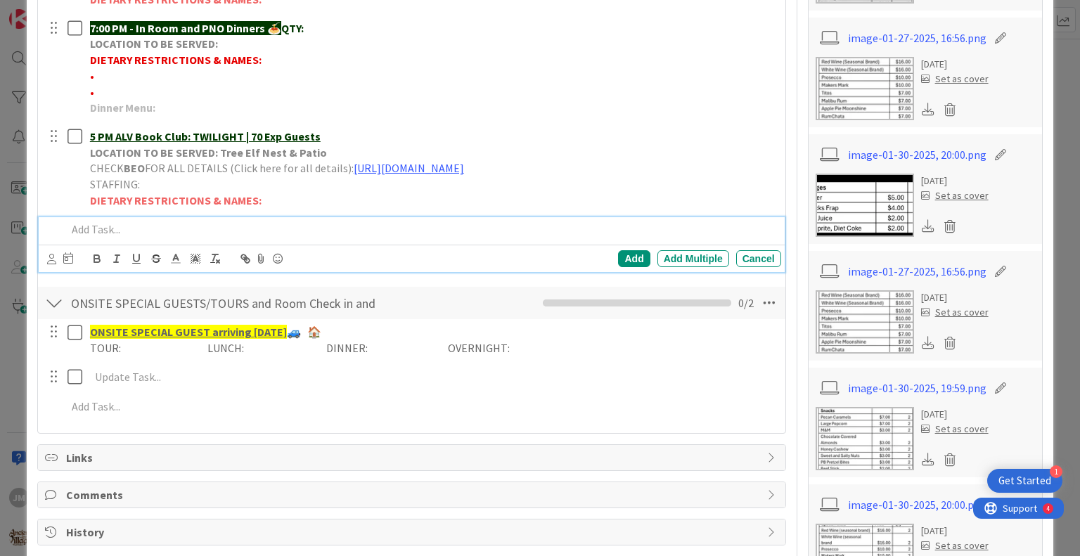
scroll to position [1113, 0]
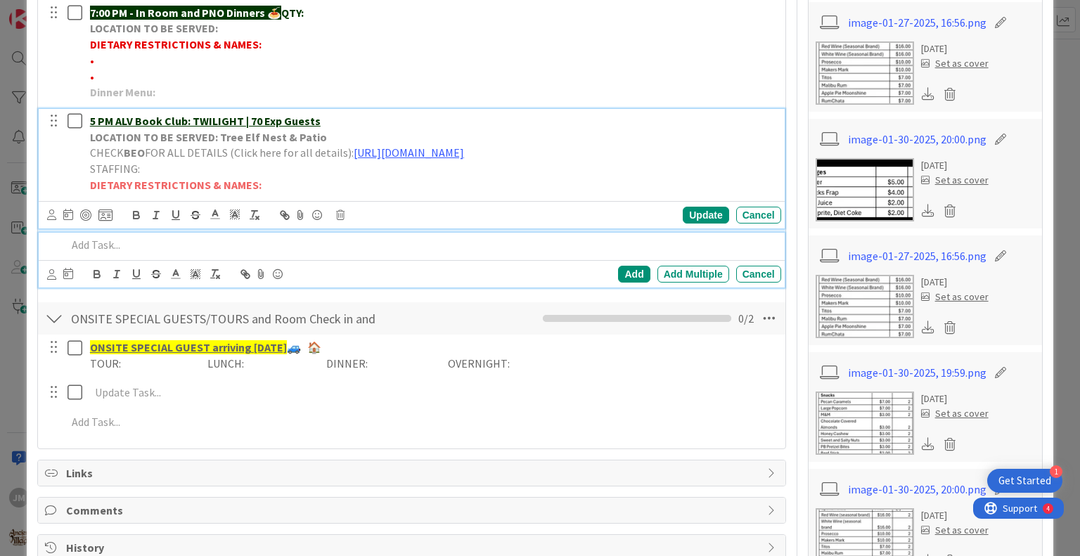
click at [359, 198] on div "5 PM ALV Book Club: TWILIGHT | 70 Exp Guests LOCATION TO BE SERVED: Tree Elf Ne…" at bounding box center [432, 153] width 697 height 89
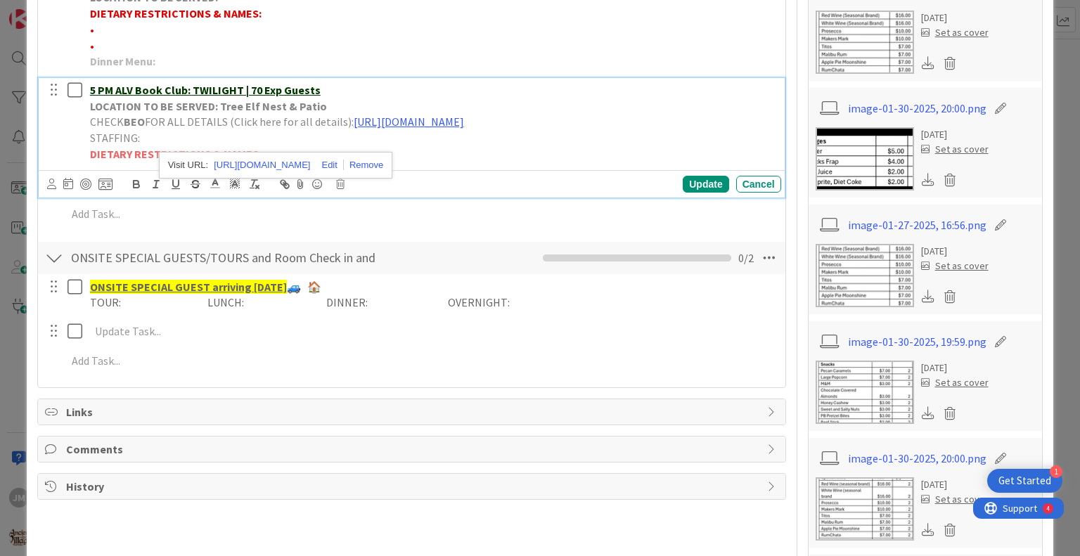
click at [338, 115] on p "LOCATION TO BE SERVED: Tree Elf Nest & Patio" at bounding box center [433, 106] width 686 height 16
click at [94, 97] on u "5 PM ALV Book Club: TWILIGHT | 70 Exp Guests" at bounding box center [205, 90] width 231 height 14
click at [96, 97] on u "5 PM ALV Book Club: TWILIGHT | 70 Exp Guests" at bounding box center [205, 90] width 231 height 14
click at [698, 193] on div "Update" at bounding box center [706, 184] width 46 height 17
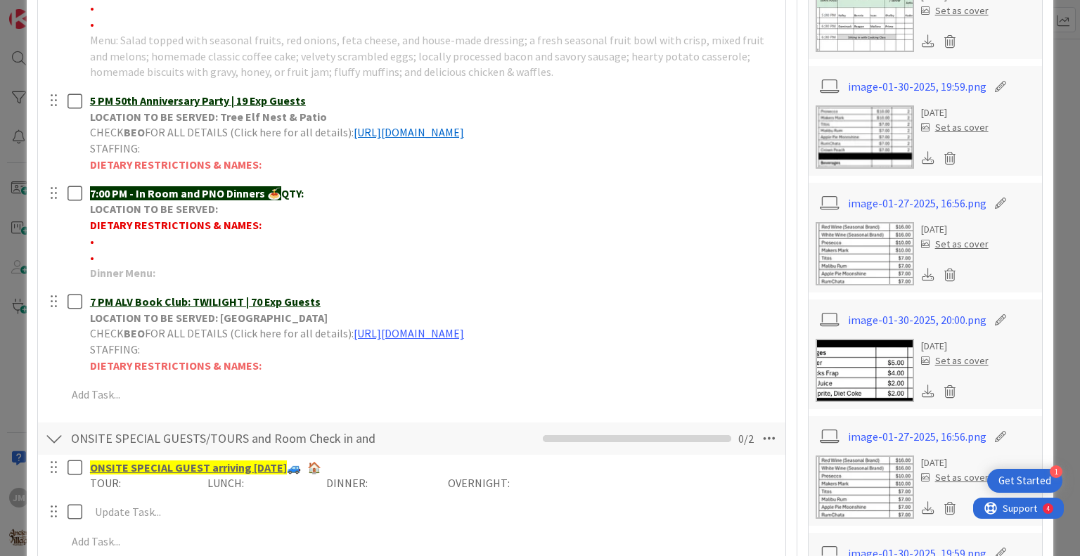
scroll to position [1003, 0]
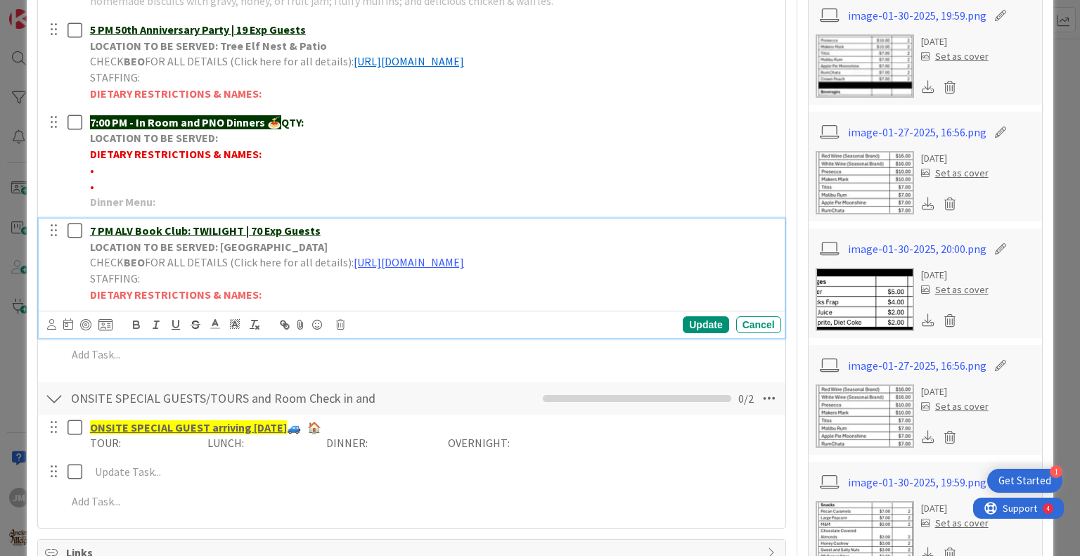
click at [257, 238] on u "7 PM ALV Book Club: TWILIGHT | 70 Exp Guests" at bounding box center [205, 231] width 231 height 14
click at [691, 333] on div "Update" at bounding box center [706, 324] width 46 height 17
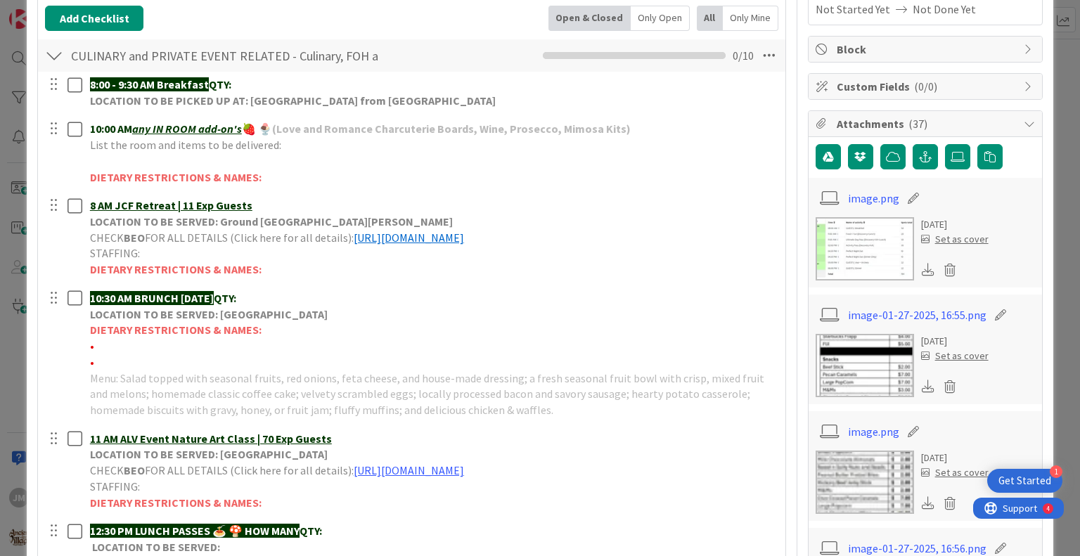
scroll to position [0, 0]
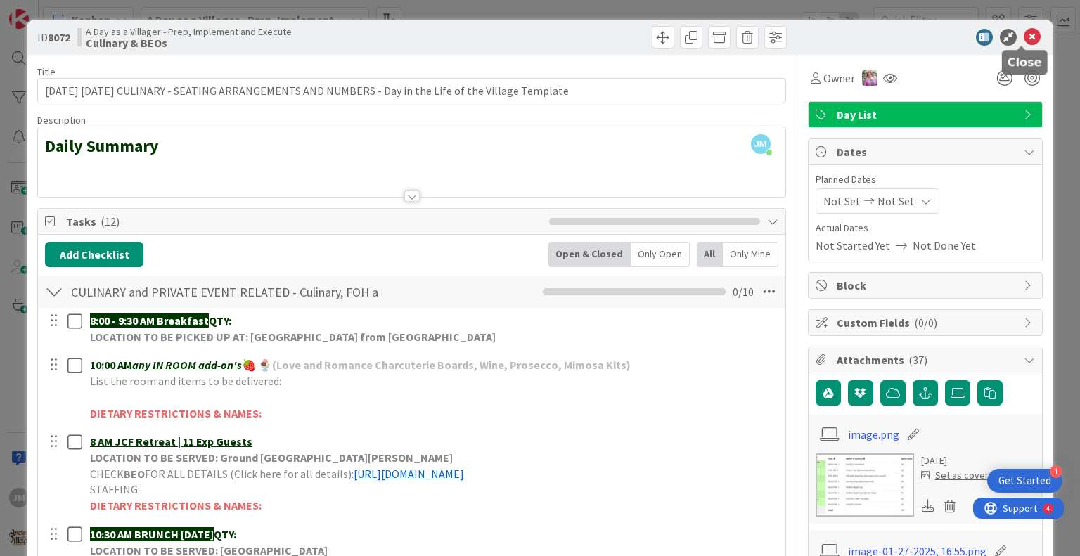
click at [1024, 34] on icon at bounding box center [1032, 37] width 17 height 17
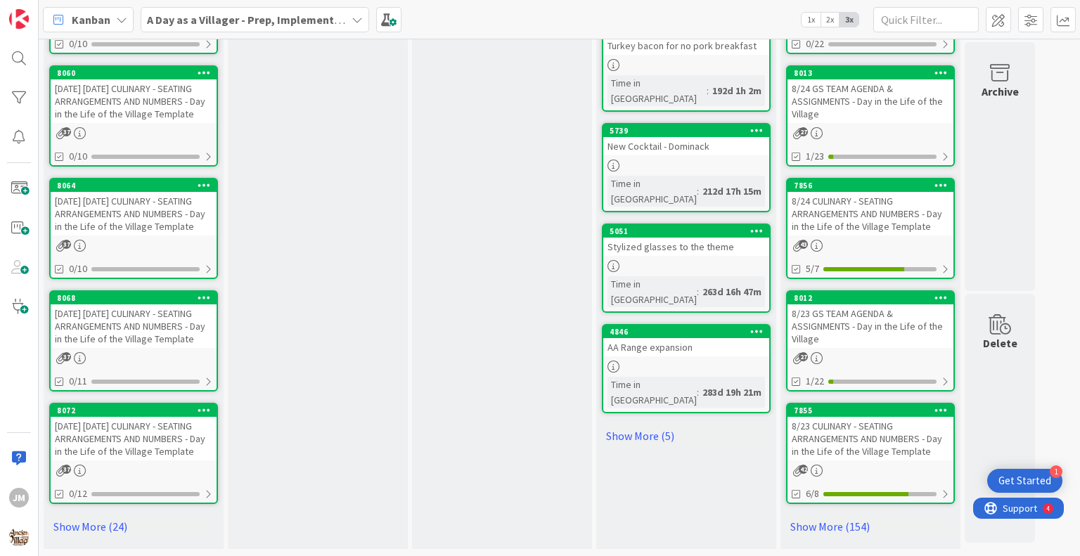
scroll to position [748, 0]
click at [122, 445] on div "[DATE] [DATE] CULINARY - SEATING ARRANGEMENTS AND NUMBERS - Day in the Life of …" at bounding box center [134, 439] width 166 height 44
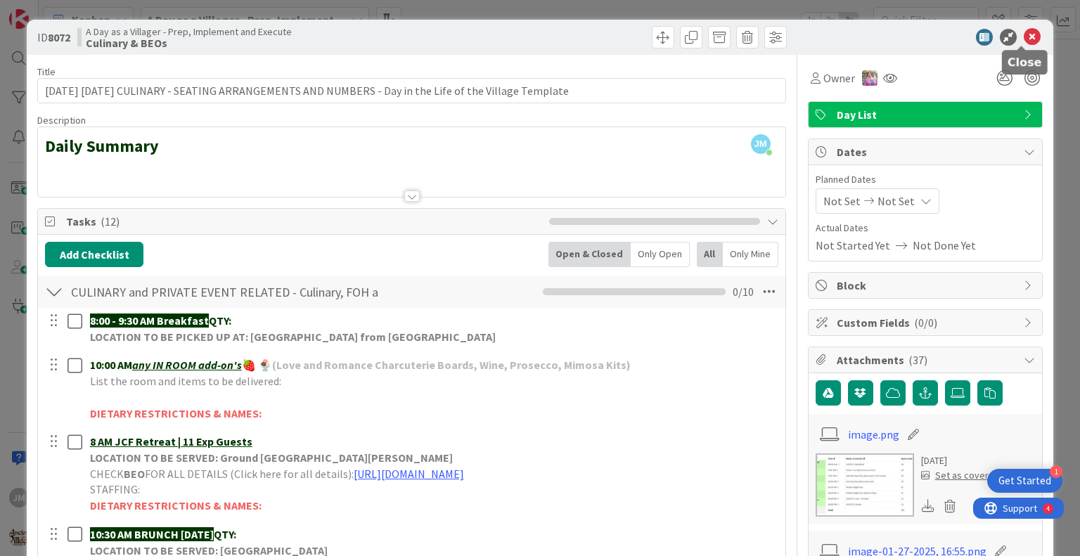
click at [1024, 39] on icon at bounding box center [1032, 37] width 17 height 17
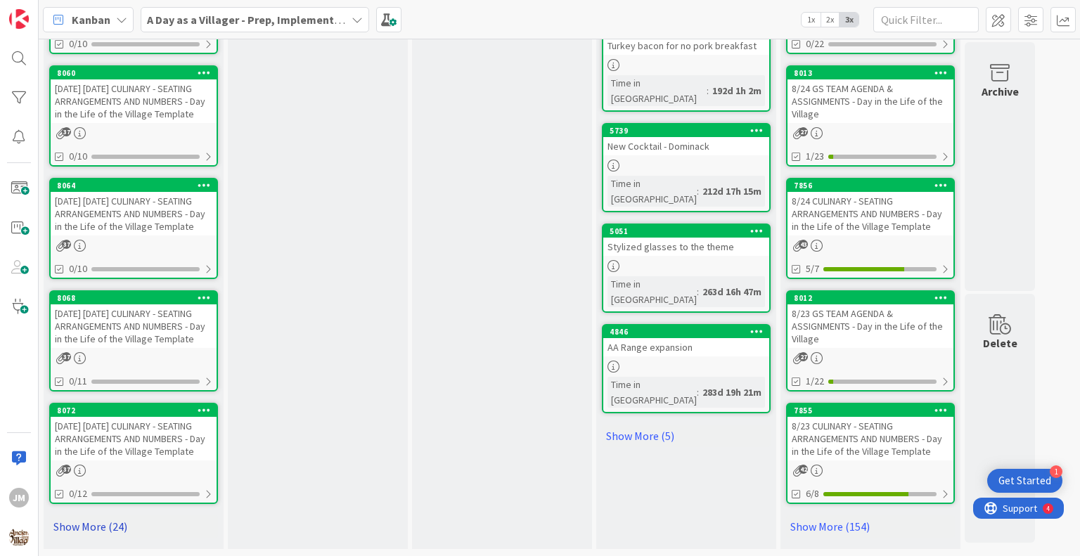
click at [101, 530] on link "Show More (24)" at bounding box center [133, 527] width 169 height 23
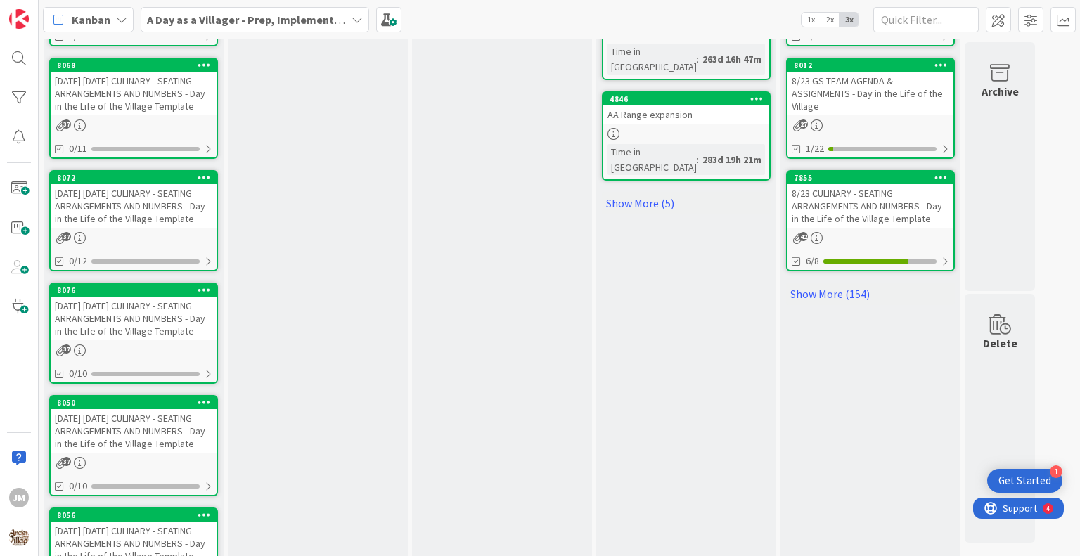
scroll to position [1030, 0]
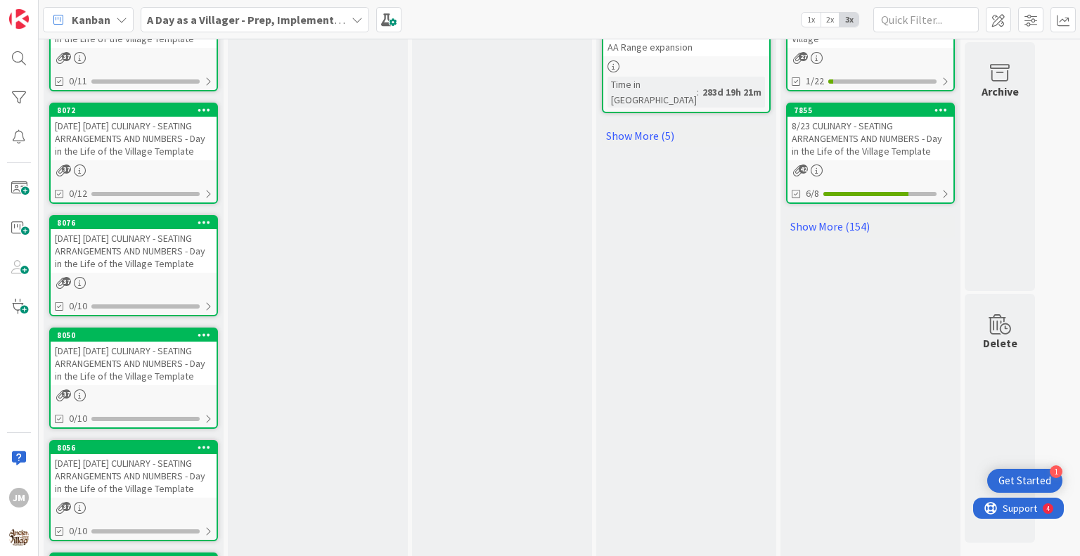
click at [119, 271] on div "[DATE] [DATE] CULINARY - SEATING ARRANGEMENTS AND NUMBERS - Day in the Life of …" at bounding box center [134, 251] width 166 height 44
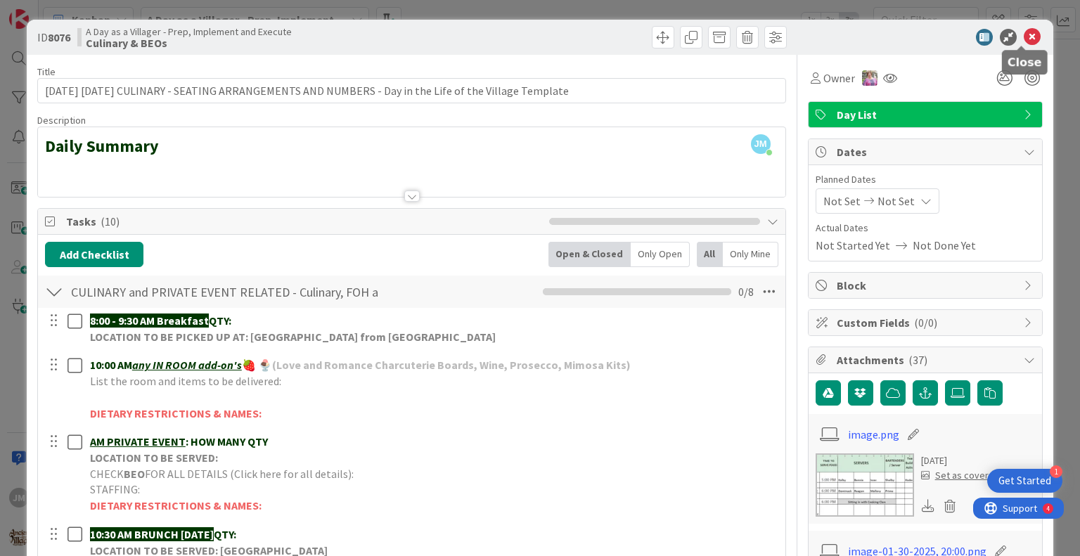
click at [1024, 33] on icon at bounding box center [1032, 37] width 17 height 17
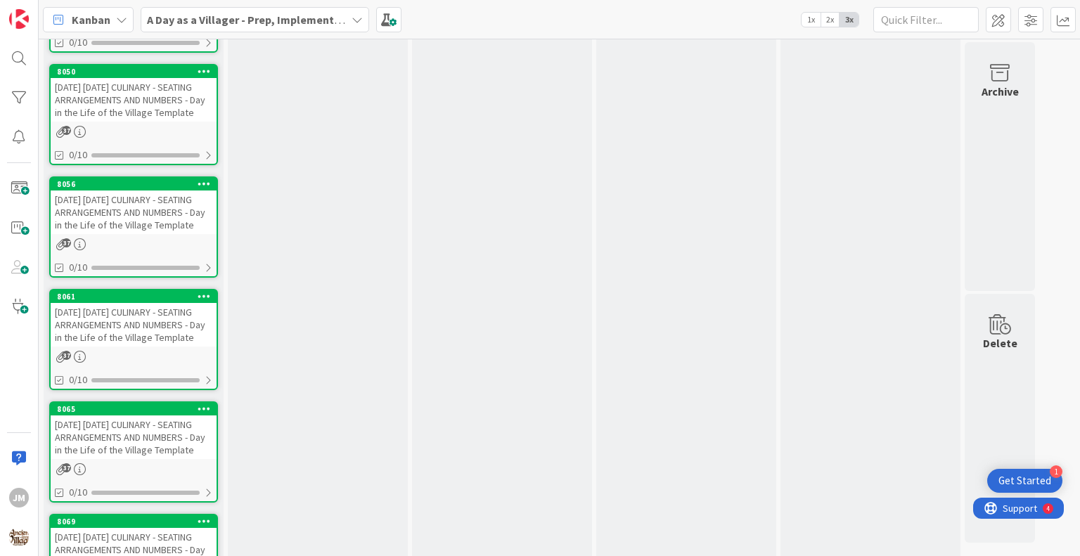
scroll to position [1311, 0]
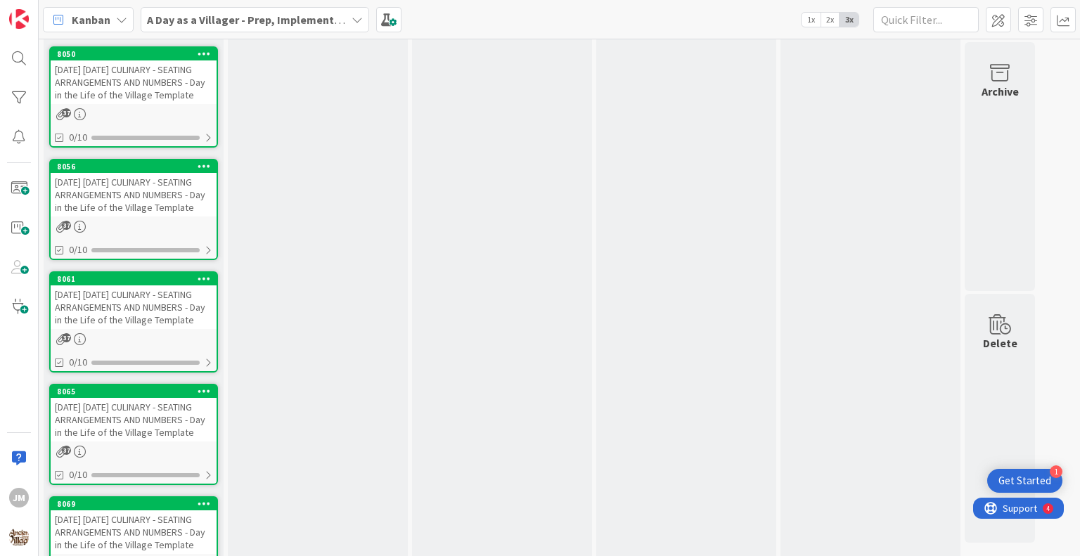
click at [122, 104] on div "[DATE] [DATE] CULINARY - SEATING ARRANGEMENTS AND NUMBERS - Day in the Life of …" at bounding box center [134, 82] width 166 height 44
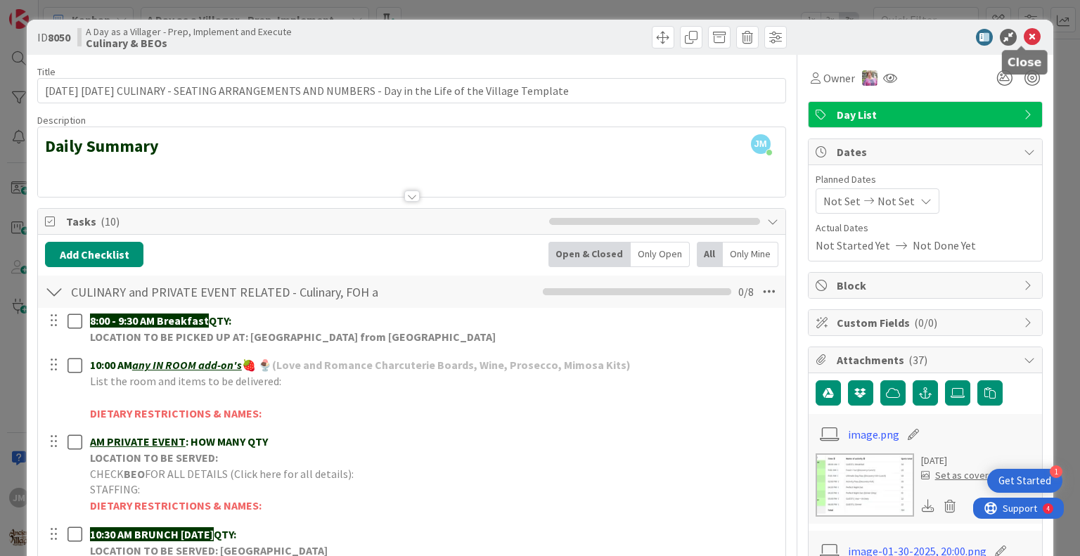
click at [1024, 35] on icon at bounding box center [1032, 37] width 17 height 17
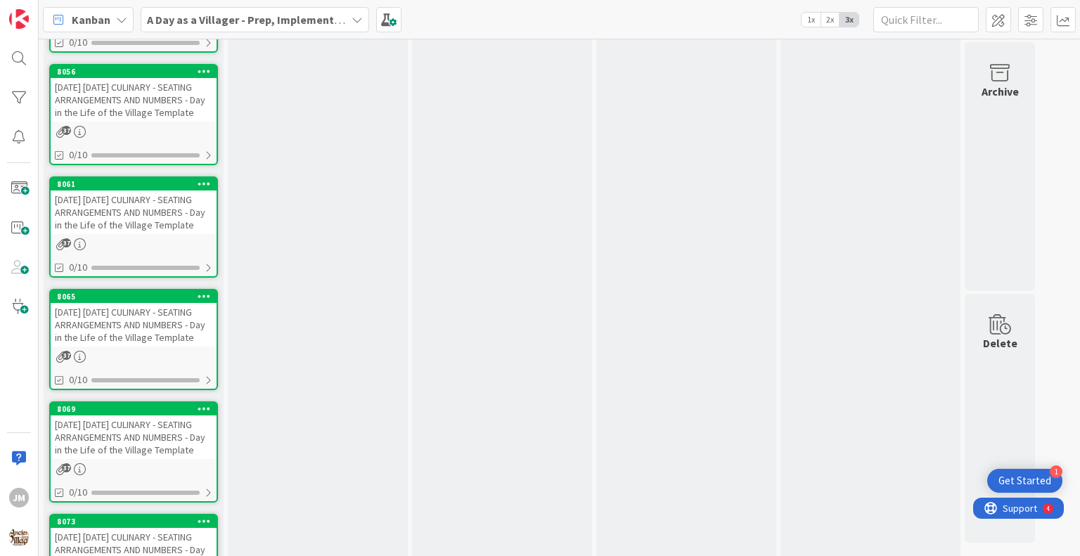
scroll to position [1381, 0]
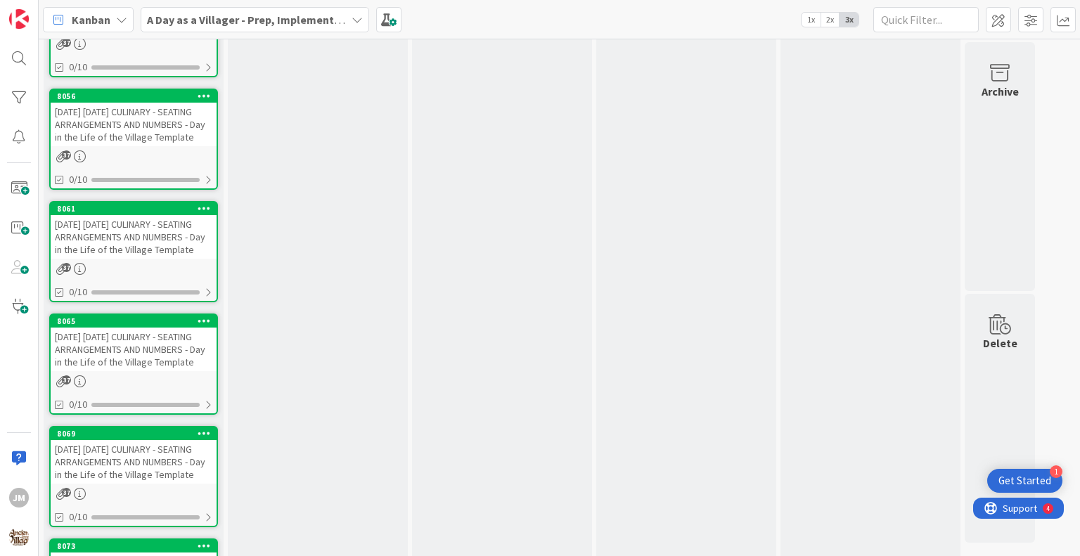
click at [146, 146] on div "[DATE] [DATE] CULINARY - SEATING ARRANGEMENTS AND NUMBERS - Day in the Life of …" at bounding box center [134, 125] width 166 height 44
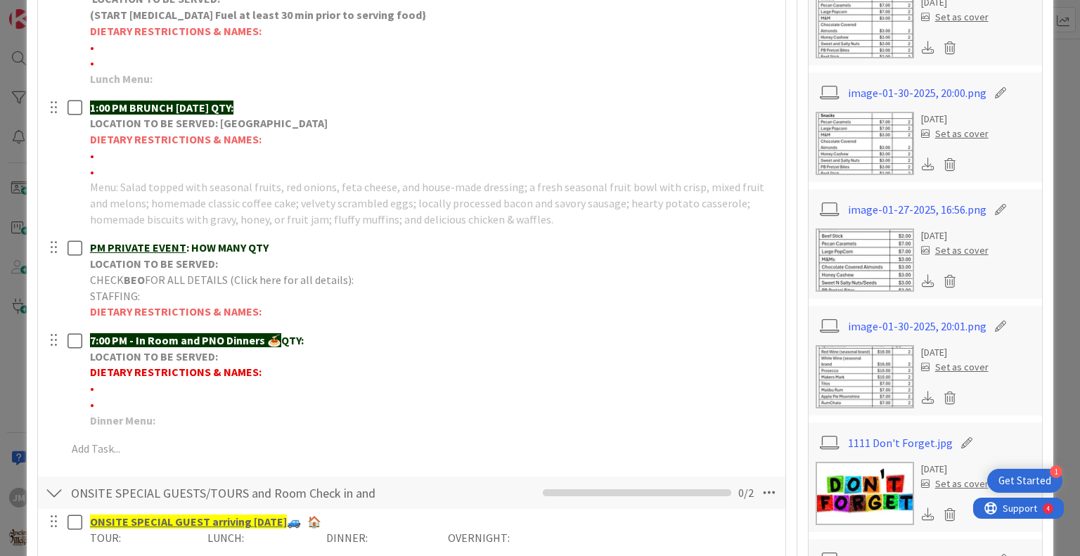
scroll to position [703, 0]
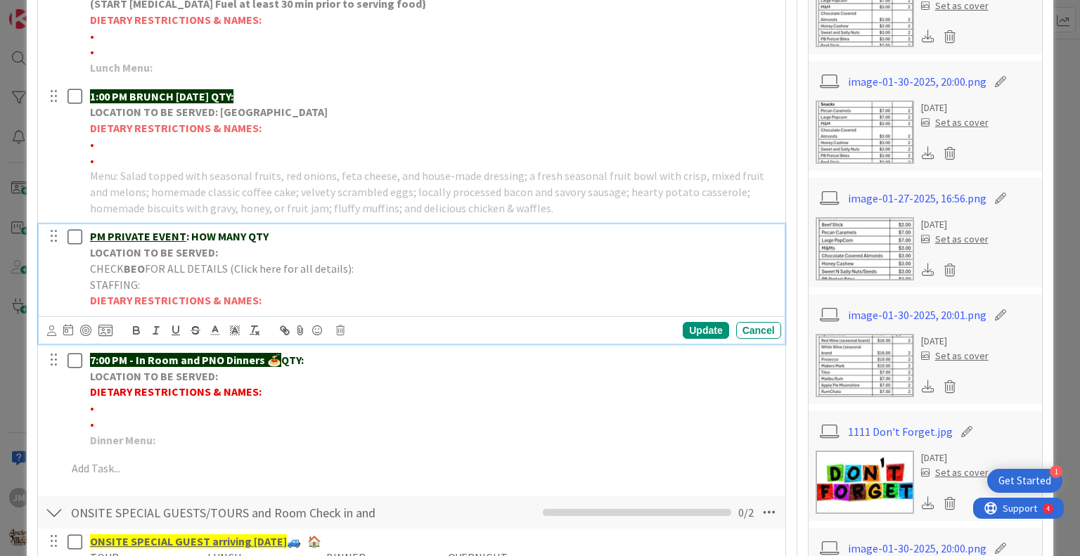
click at [287, 235] on p "PM PRIVATE EVENT : HOW MANY QTY" at bounding box center [433, 237] width 686 height 16
click at [172, 232] on u "PM [PERSON_NAME] Wedding" at bounding box center [164, 236] width 149 height 14
click at [241, 241] on p "PM [PERSON_NAME] Wedding" at bounding box center [433, 237] width 686 height 16
click at [222, 253] on p "LOCATION TO BE SERVED:" at bounding box center [433, 253] width 686 height 16
click at [261, 238] on p "PM [PERSON_NAME] Wedding |" at bounding box center [433, 237] width 686 height 16
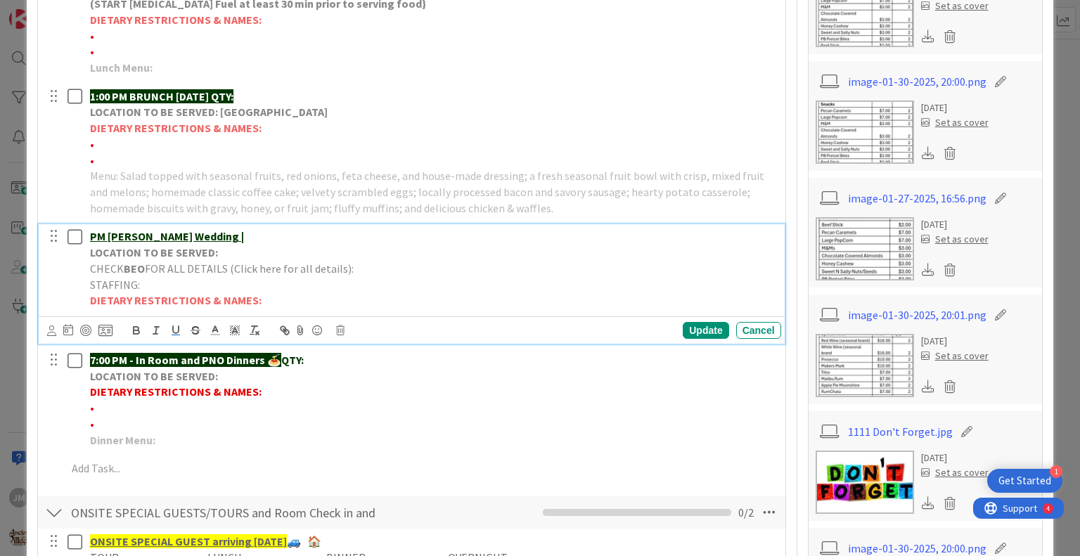
click at [225, 252] on p "LOCATION TO BE SERVED:" at bounding box center [433, 253] width 686 height 16
click at [262, 237] on p "PM [PERSON_NAME] Wedding |" at bounding box center [433, 237] width 686 height 16
click at [361, 265] on p "CHECK BEO FOR ALL DETAILS (Click here for all details):" at bounding box center [433, 269] width 686 height 16
drag, startPoint x: 535, startPoint y: 287, endPoint x: 129, endPoint y: 281, distance: 405.1
click at [129, 277] on p "CHECK BEO FOR ALL DETAILS (Click here for all details):[URL][DOMAIN_NAME]" at bounding box center [433, 269] width 686 height 16
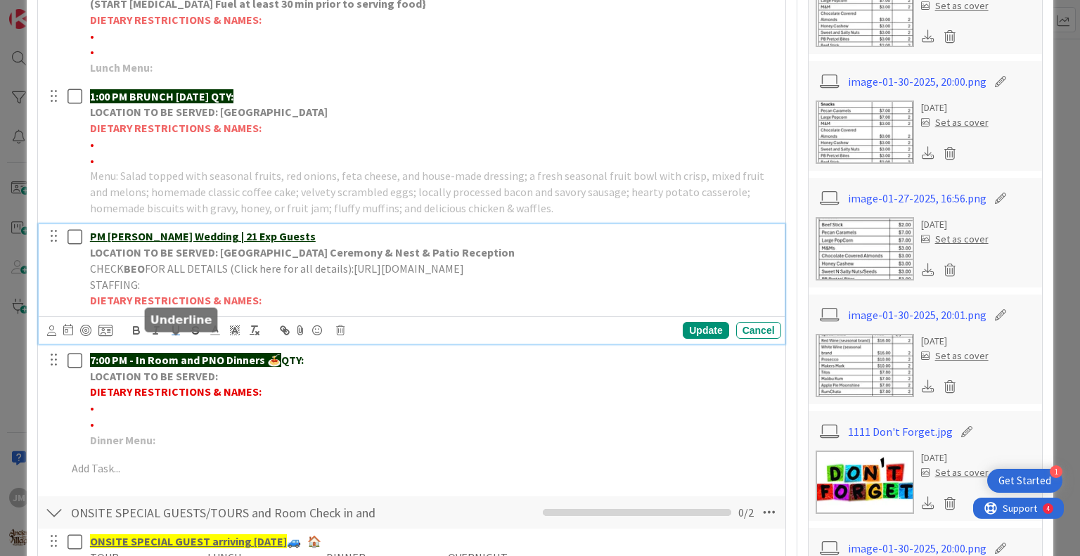
click at [170, 337] on icon "button" at bounding box center [175, 330] width 13 height 13
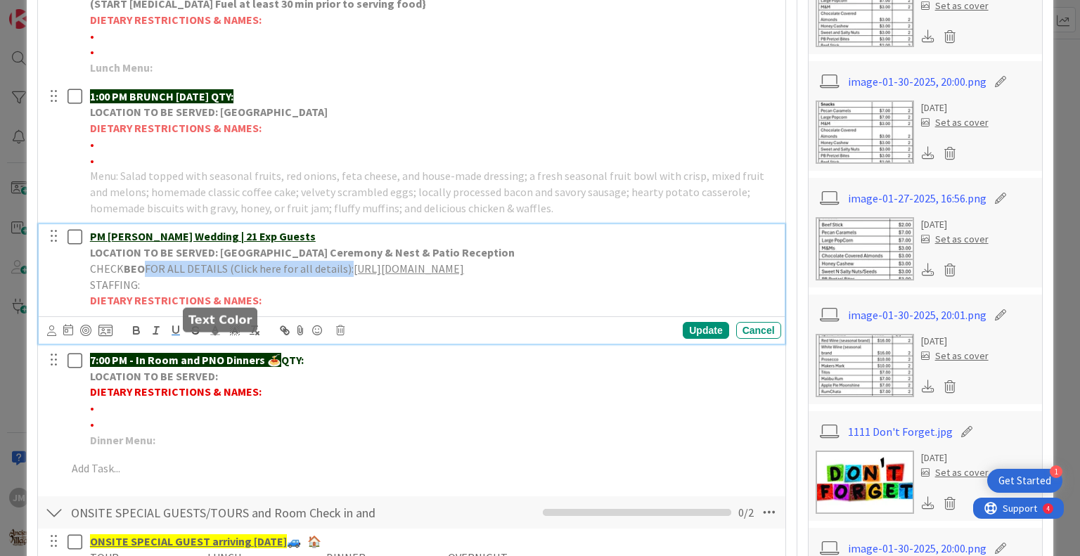
click at [214, 331] on line at bounding box center [216, 331] width 4 height 0
click at [285, 354] on span at bounding box center [286, 348] width 11 height 11
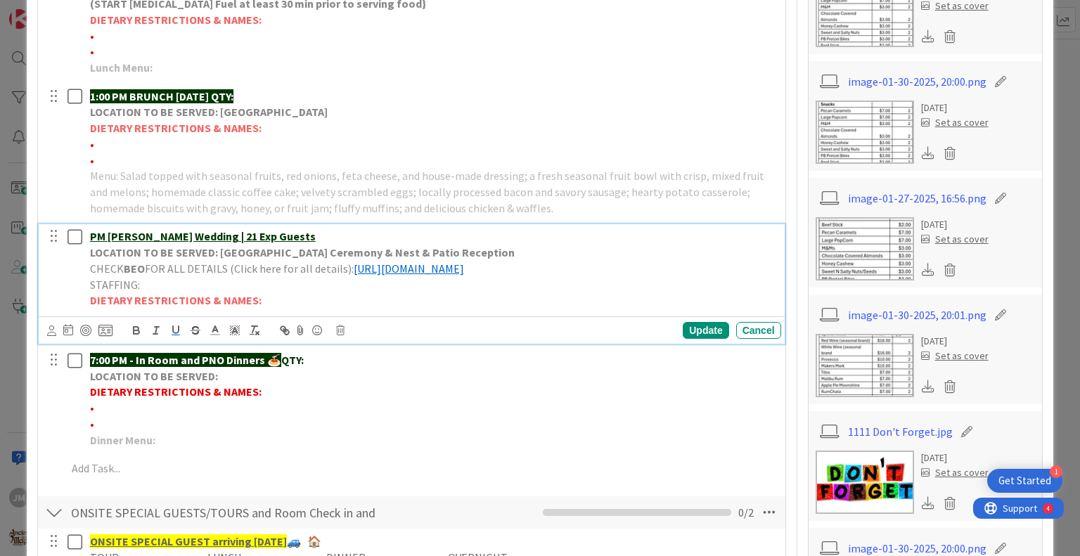
drag, startPoint x: 300, startPoint y: 307, endPoint x: 275, endPoint y: 304, distance: 25.5
click at [300, 306] on div "PM [PERSON_NAME] Wedding | 21 Exp Guests LOCATION TO BE SERVED: [GEOGRAPHIC_DAT…" at bounding box center [432, 268] width 697 height 89
click at [145, 276] on span "FOR ALL DETAILS (Click here for all details):" at bounding box center [249, 269] width 209 height 14
click at [89, 236] on div "PM [PERSON_NAME] Wedding | 21 Exp Guests LOCATION TO BE SERVED: [GEOGRAPHIC_DAT…" at bounding box center [432, 268] width 697 height 89
click at [90, 236] on u "PM [PERSON_NAME] Wedding | 21 Exp Guests" at bounding box center [203, 236] width 226 height 14
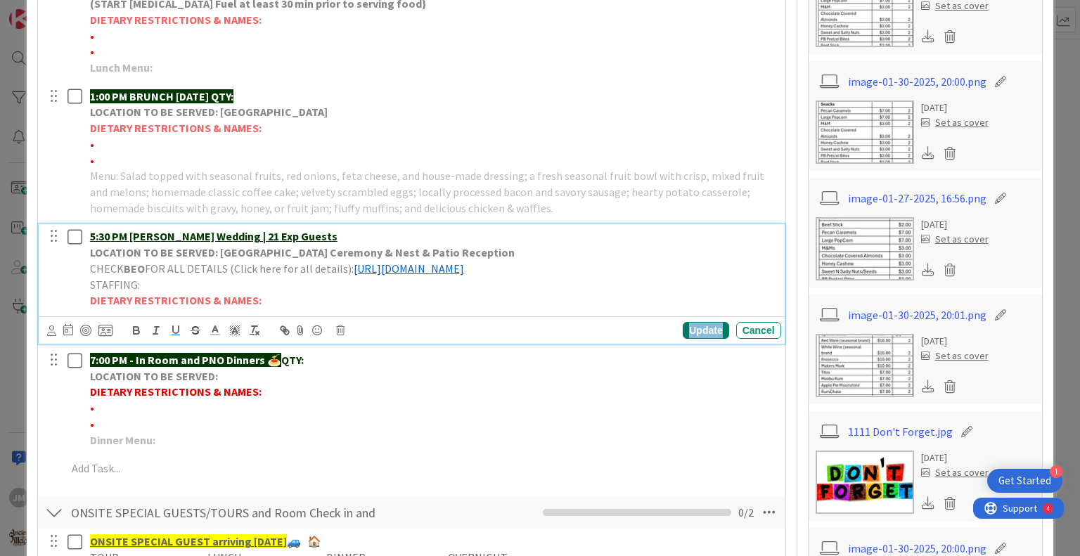
click at [692, 339] on div "Update" at bounding box center [706, 330] width 46 height 17
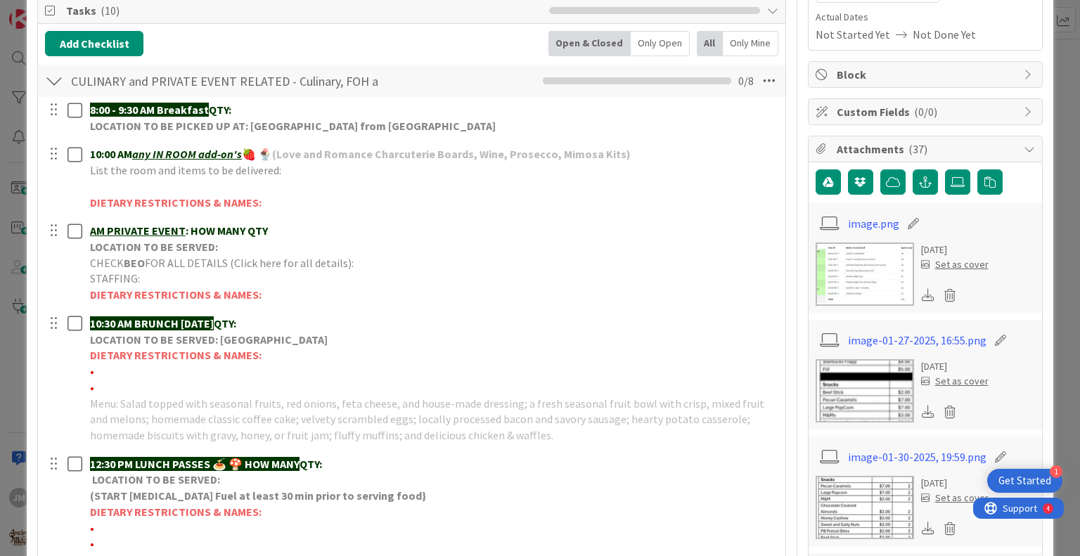
scroll to position [0, 0]
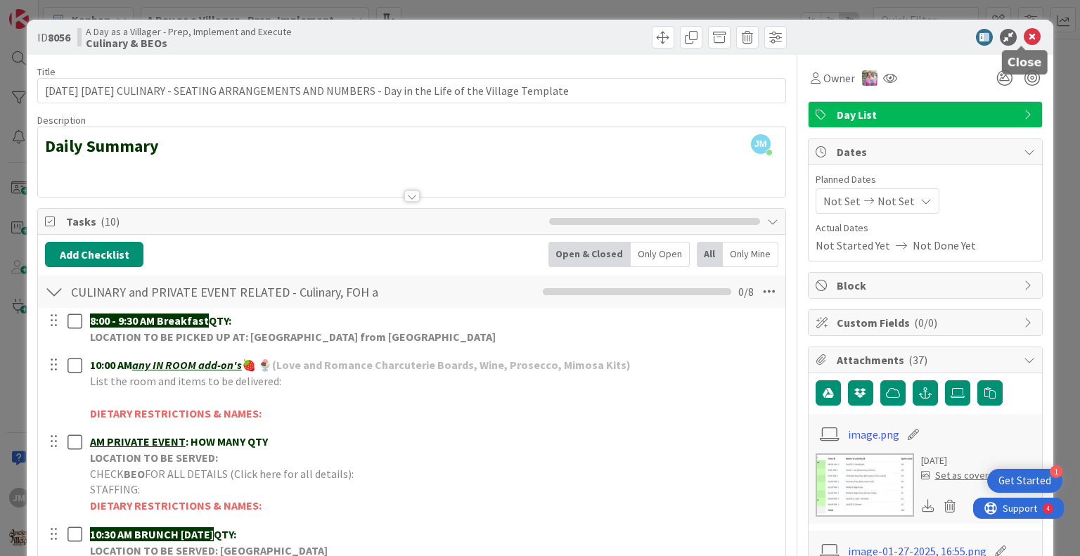
click at [1024, 37] on icon at bounding box center [1032, 37] width 17 height 17
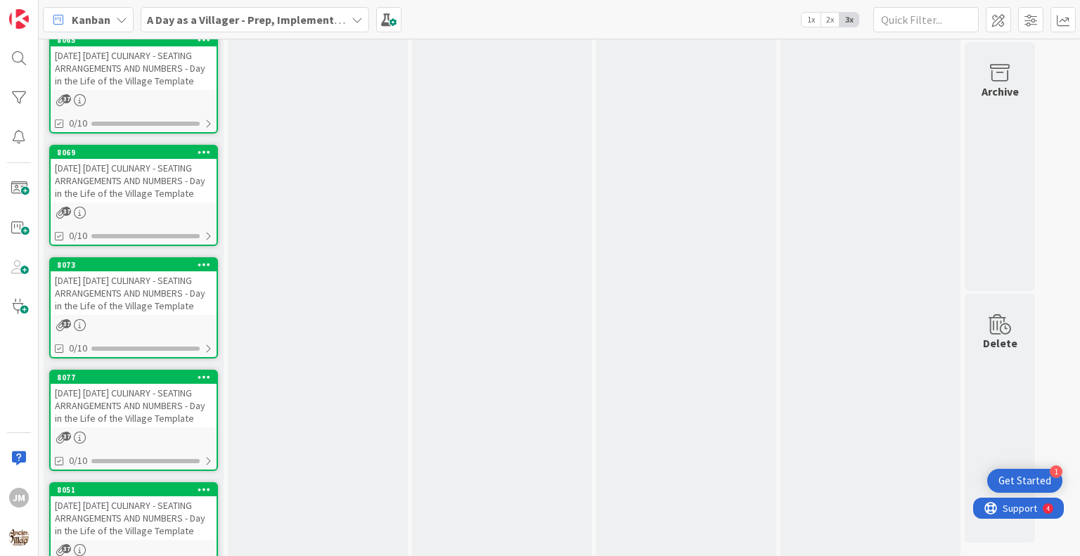
scroll to position [1592, 0]
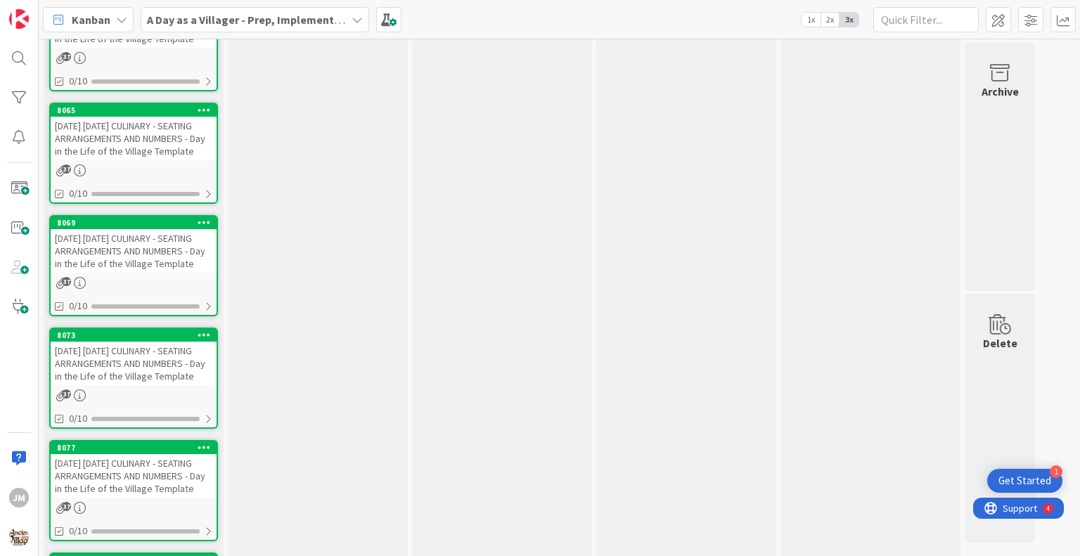
click at [138, 160] on div "[DATE] [DATE] CULINARY - SEATING ARRANGEMENTS AND NUMBERS - Day in the Life of …" at bounding box center [134, 139] width 166 height 44
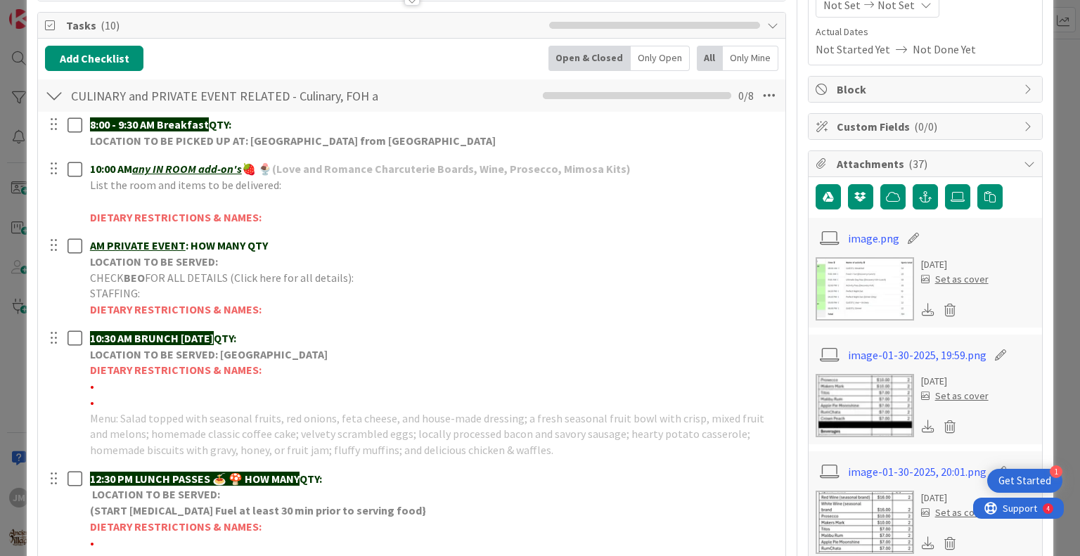
scroll to position [211, 0]
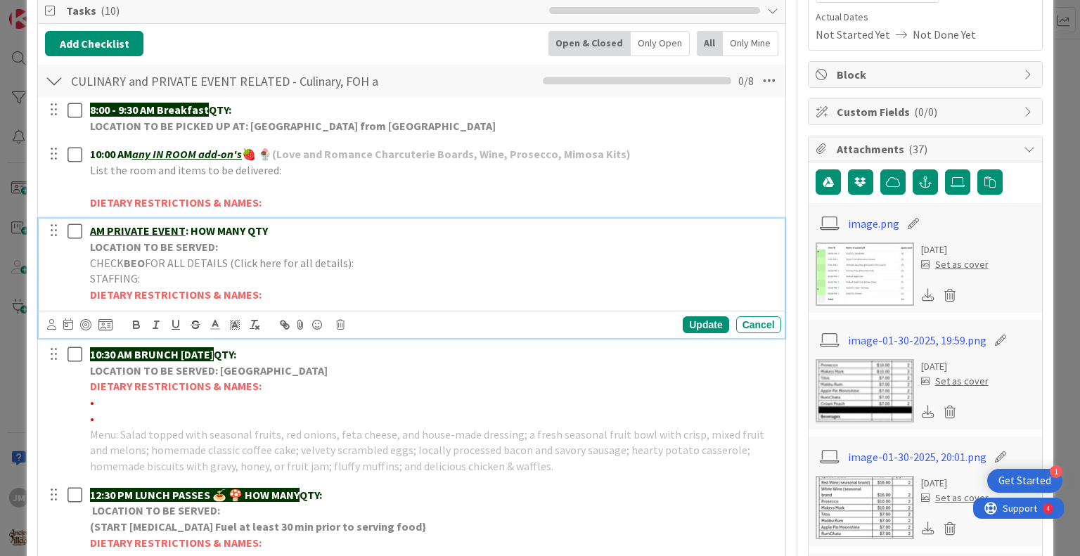
click at [279, 226] on p "AM PRIVATE EVENT : HOW MANY QTY" at bounding box center [433, 231] width 686 height 16
click at [240, 243] on p "LOCATION TO BE SERVED:" at bounding box center [433, 247] width 686 height 16
click at [359, 257] on p "CHECK BEO FOR ALL DETAILS (Click here for all details):" at bounding box center [433, 263] width 686 height 16
drag, startPoint x: 483, startPoint y: 279, endPoint x: 82, endPoint y: 283, distance: 401.6
click at [81, 284] on div "8 AM UT Faculty Affairs Retreat |10 Exp Guests LOCATION TO BE SERVED: Ground El…" at bounding box center [412, 263] width 736 height 89
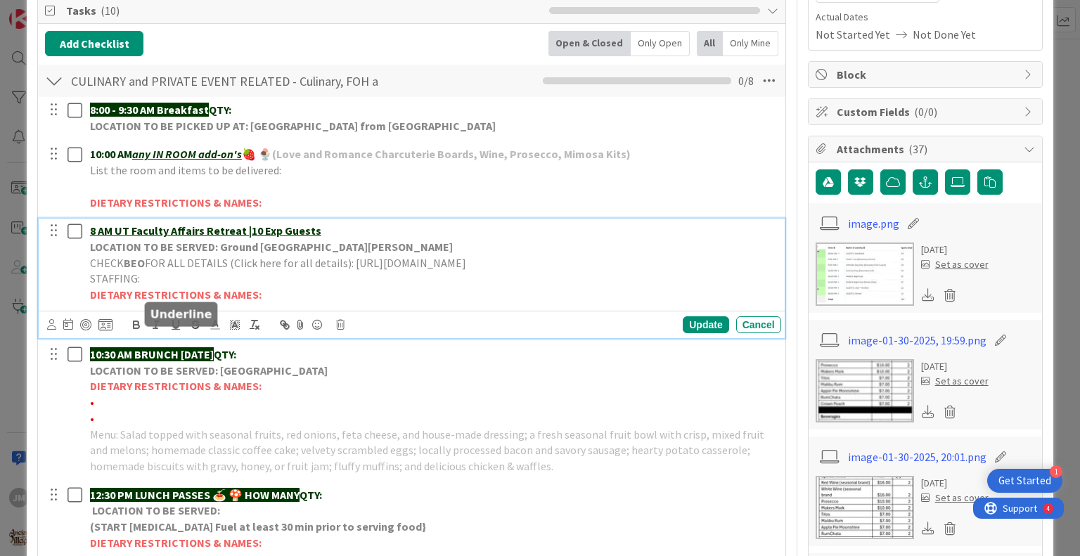
click at [174, 331] on icon "button" at bounding box center [175, 325] width 13 height 13
click at [214, 329] on line at bounding box center [215, 329] width 8 height 0
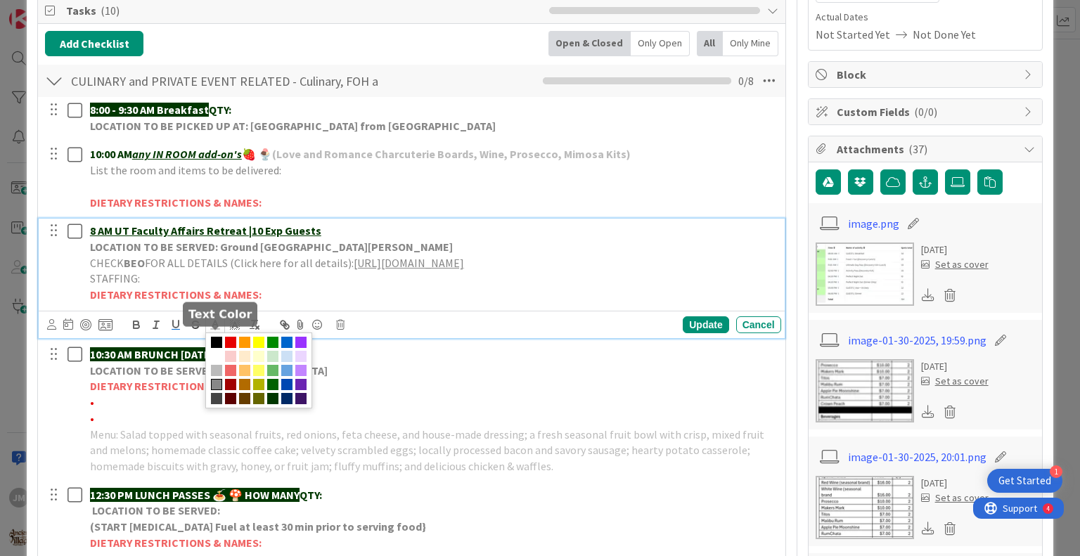
click at [287, 348] on span at bounding box center [286, 342] width 11 height 11
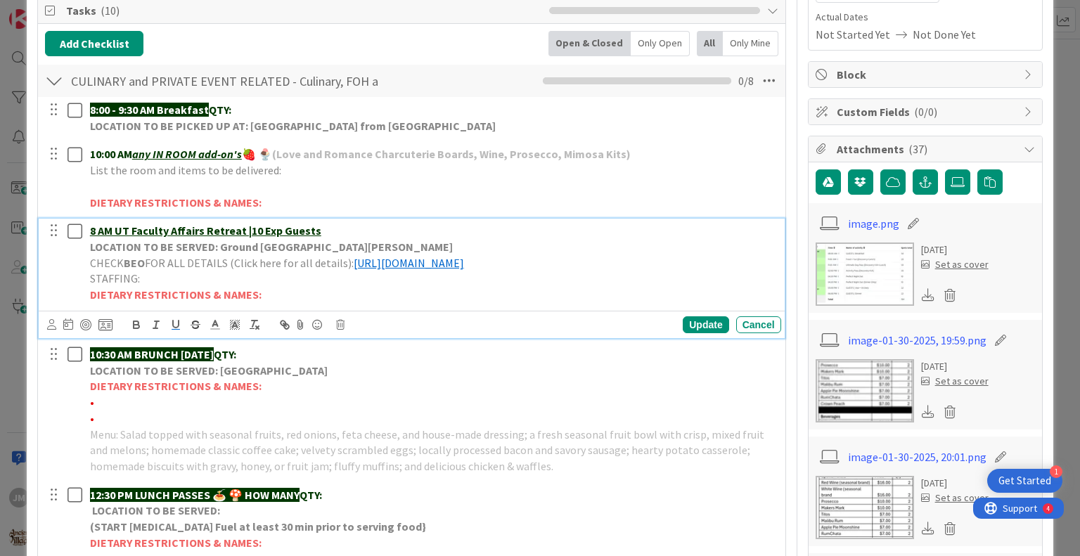
click at [501, 303] on p "DIETARY RESTRICTIONS & NAMES:" at bounding box center [433, 295] width 686 height 16
click at [701, 333] on div "Update" at bounding box center [706, 324] width 46 height 17
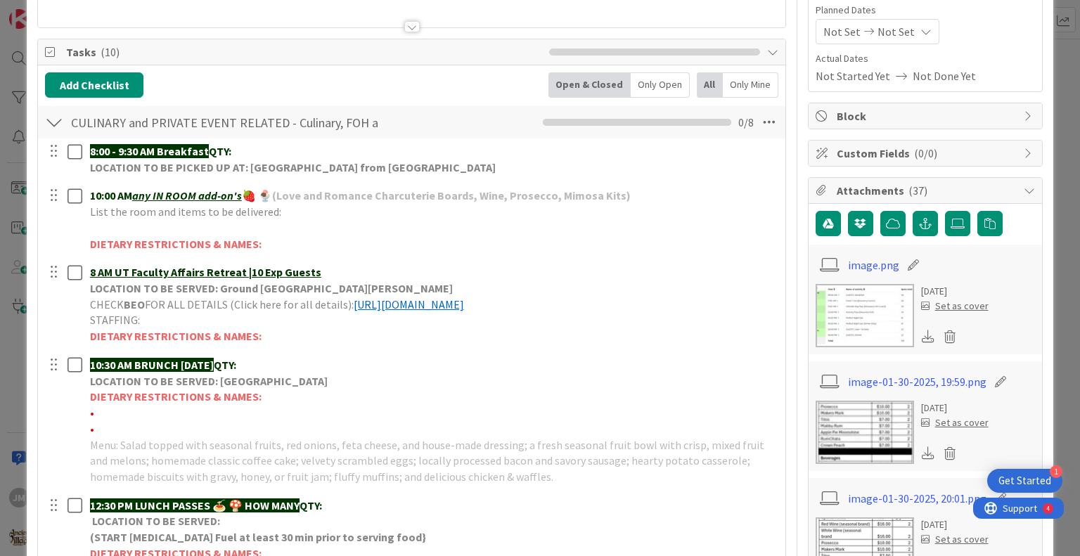
scroll to position [0, 0]
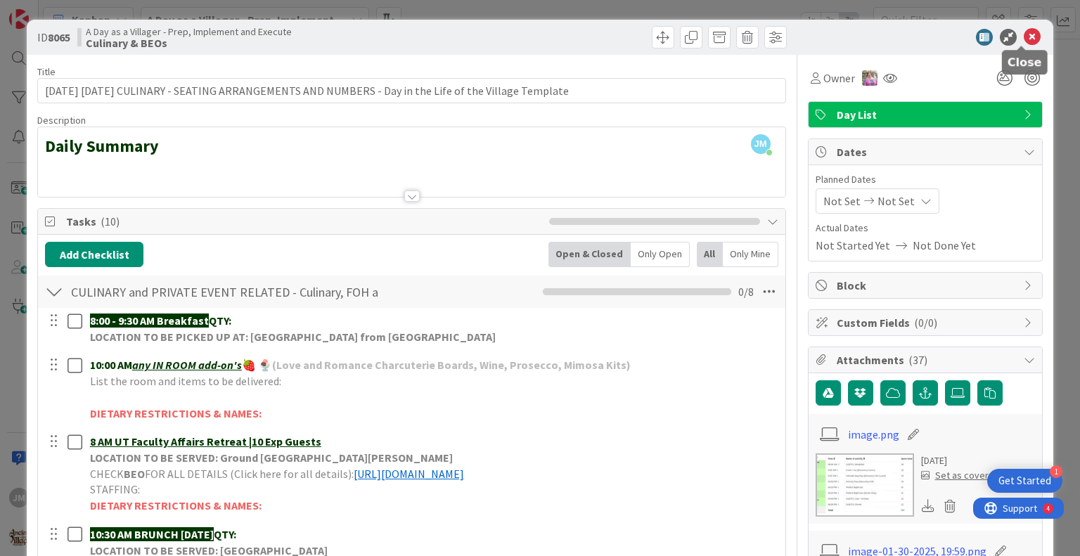
click at [1025, 39] on icon at bounding box center [1032, 37] width 17 height 17
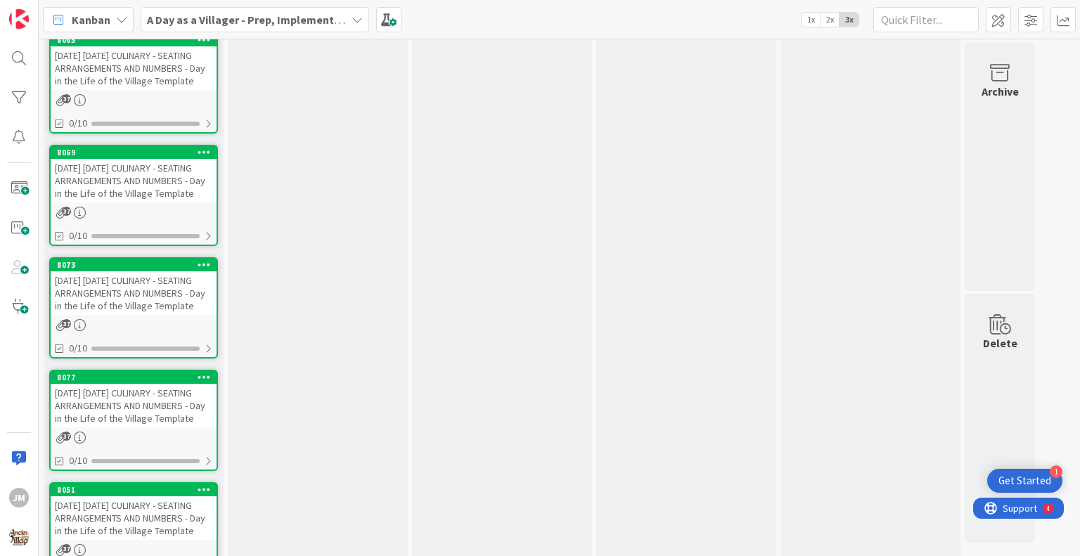
click at [118, 203] on div "[DATE] [DATE] CULINARY - SEATING ARRANGEMENTS AND NUMBERS - Day in the Life of …" at bounding box center [134, 181] width 166 height 44
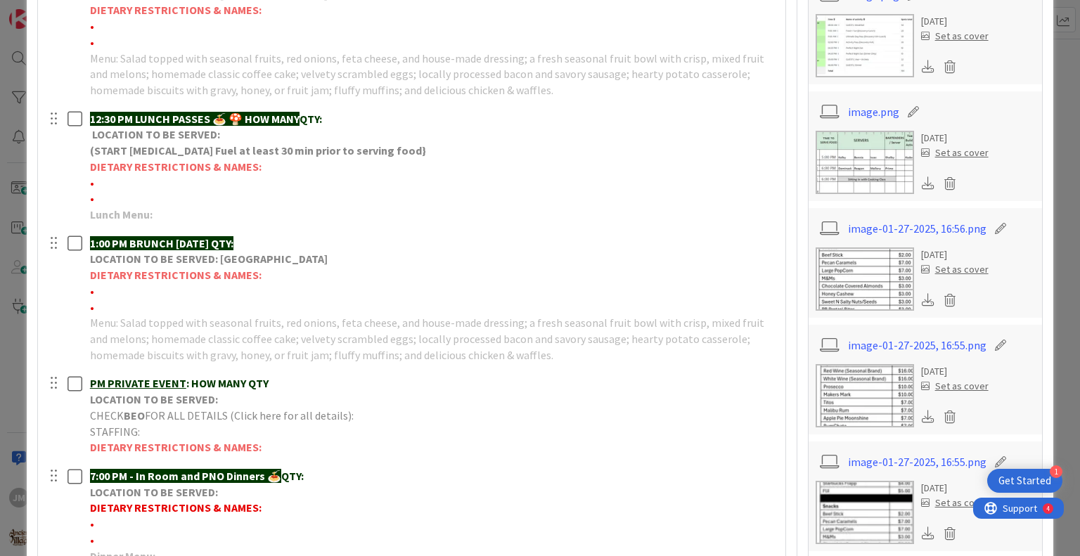
scroll to position [633, 0]
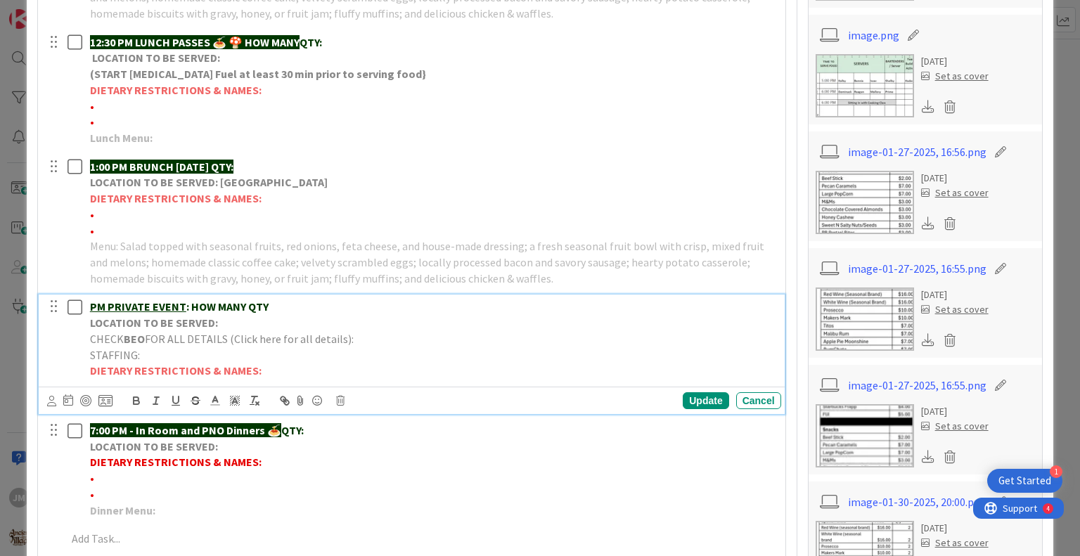
click at [301, 302] on p "PM PRIVATE EVENT : HOW MANY QTY" at bounding box center [433, 307] width 686 height 16
click at [237, 305] on p "PM ALV Event | Feast with" at bounding box center [433, 307] width 686 height 16
click at [369, 337] on p "CHECK BEO FOR ALL DETAILS (Click here for all details):" at bounding box center [433, 339] width 686 height 16
drag, startPoint x: 347, startPoint y: 336, endPoint x: 768, endPoint y: 336, distance: 420.6
click at [768, 336] on div "PM ALV Event | Feast with Ancients | 70 Exp Guests LOCATION TO BE SERVED: CHECK…" at bounding box center [432, 339] width 697 height 89
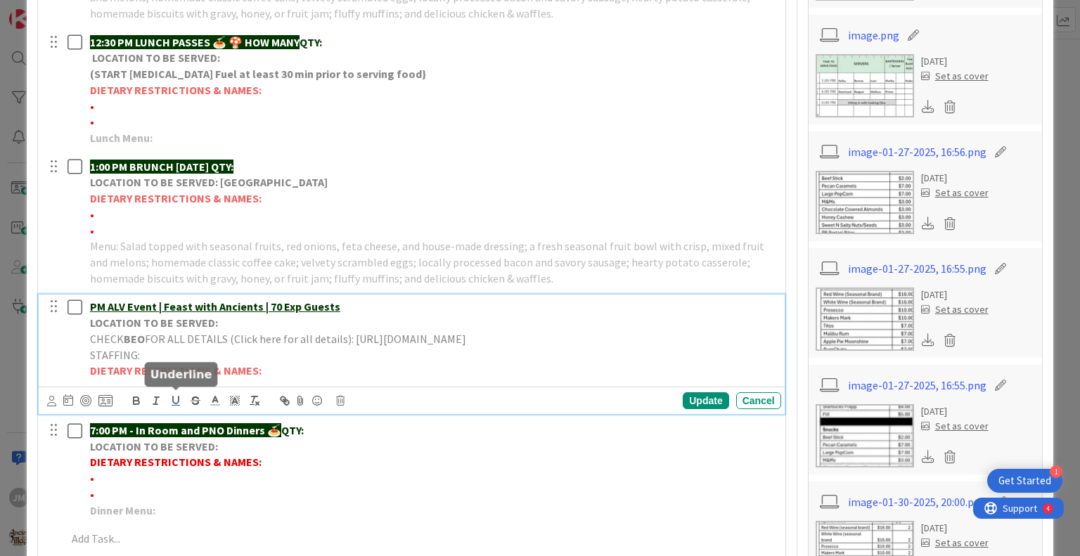
click at [176, 398] on icon "button" at bounding box center [175, 401] width 13 height 13
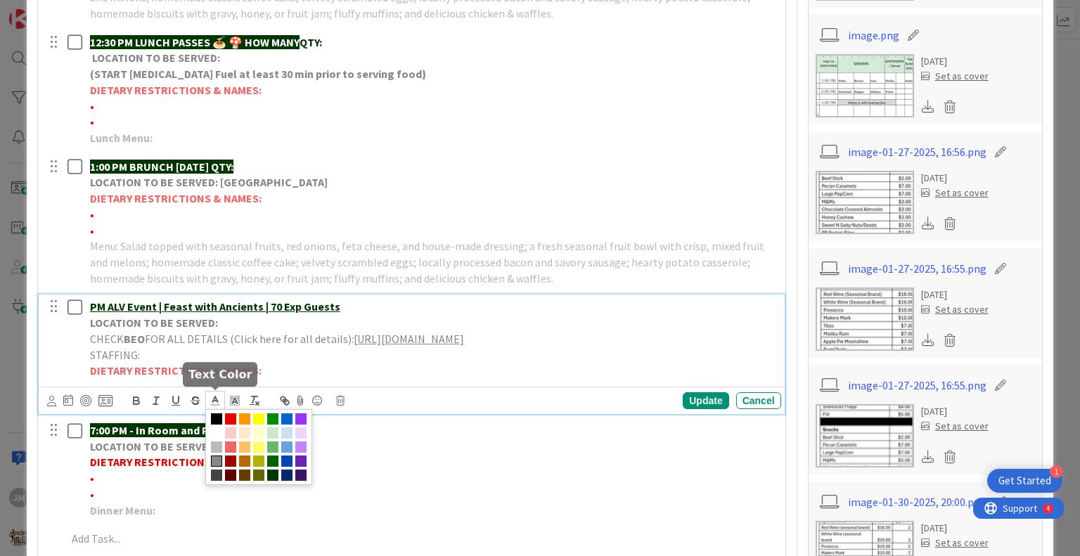
click at [216, 401] on line at bounding box center [216, 401] width 4 height 0
click at [285, 416] on span at bounding box center [286, 419] width 11 height 11
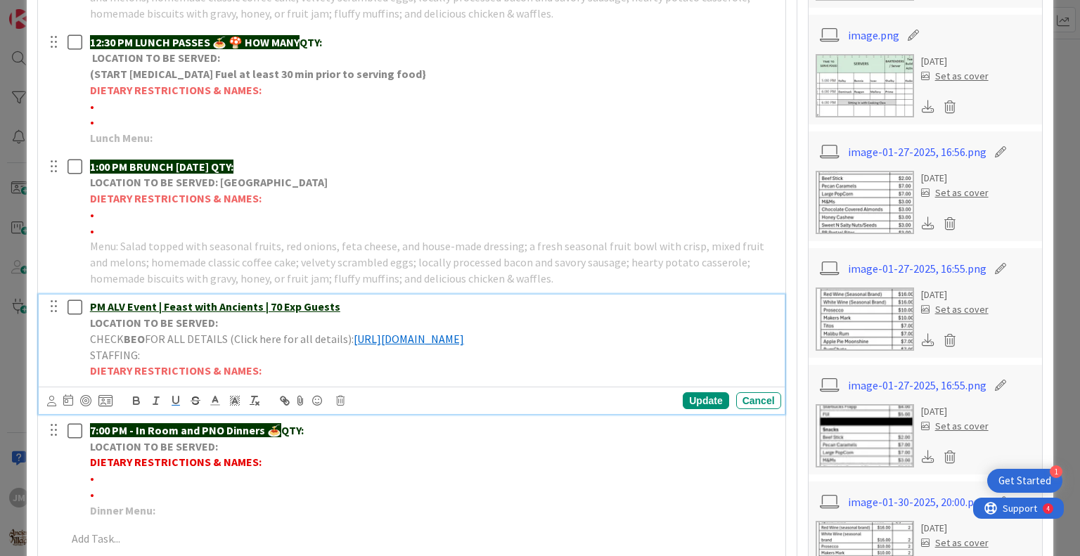
click at [257, 326] on p "LOCATION TO BE SERVED:" at bounding box center [433, 323] width 686 height 16
click at [346, 340] on span "FOR ALL DETAILS (Click here for all details):" at bounding box center [249, 339] width 209 height 14
click at [231, 323] on p "LOCATION TO BE SERVED:" at bounding box center [433, 323] width 686 height 16
click at [257, 319] on p "LOCATION TO BE SERVED:" at bounding box center [433, 323] width 686 height 16
click at [701, 399] on div "Update" at bounding box center [706, 400] width 46 height 17
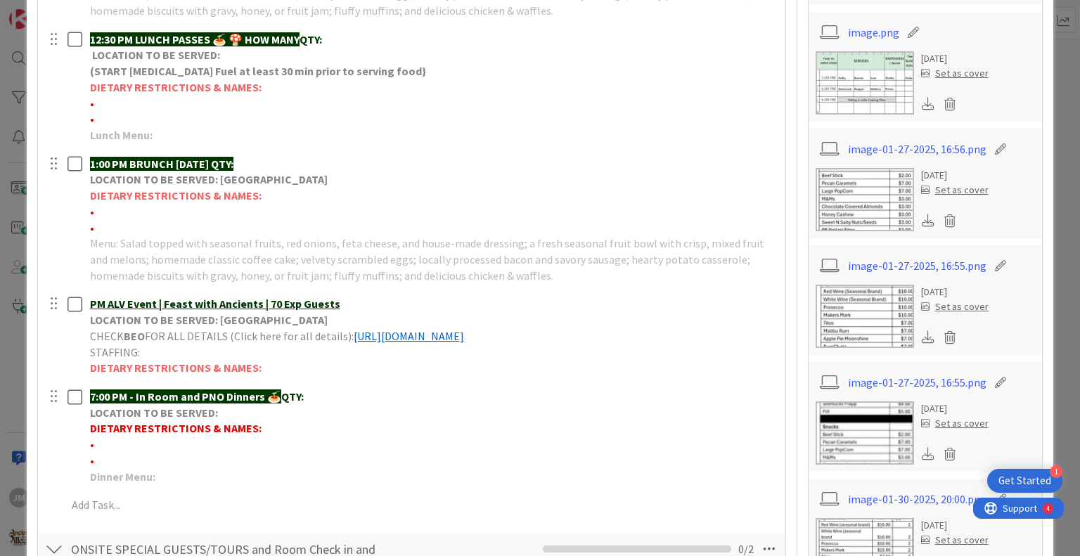
scroll to position [774, 0]
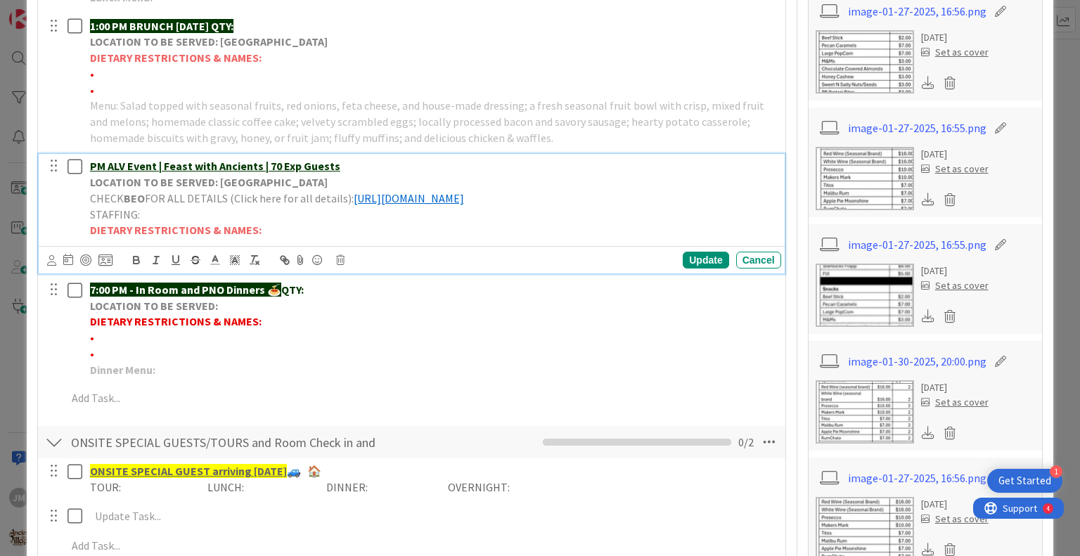
click at [90, 160] on u "PM ALV Event | Feast with Ancients | 70 Exp Guests" at bounding box center [215, 166] width 250 height 14
click at [693, 255] on div "Update" at bounding box center [706, 260] width 46 height 17
click at [185, 162] on u "6:30 PM ALV Event | Feast with Ancients | 70 Exp Guests" at bounding box center [226, 166] width 272 height 14
click at [703, 261] on div "Update" at bounding box center [706, 260] width 46 height 17
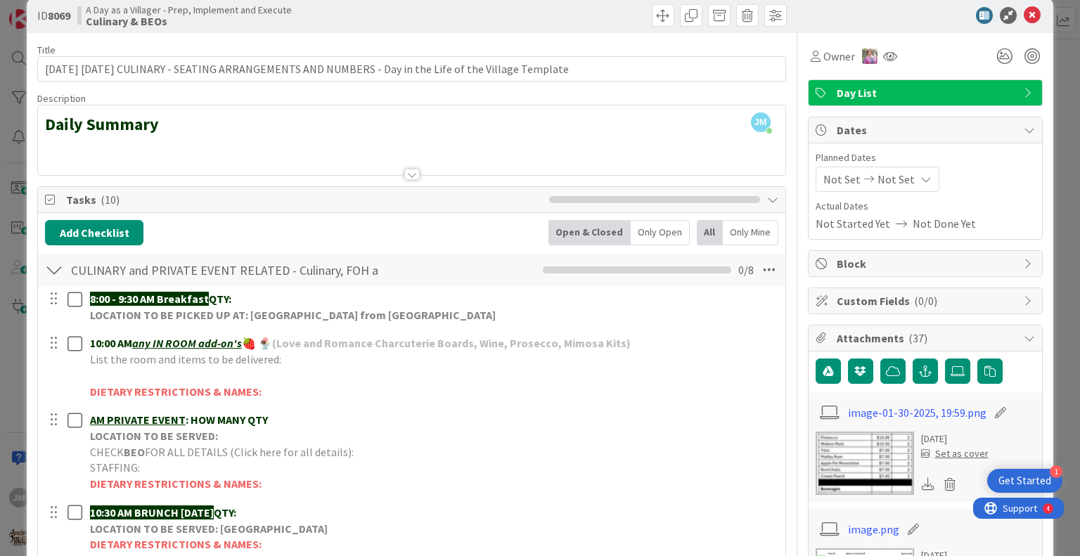
scroll to position [0, 0]
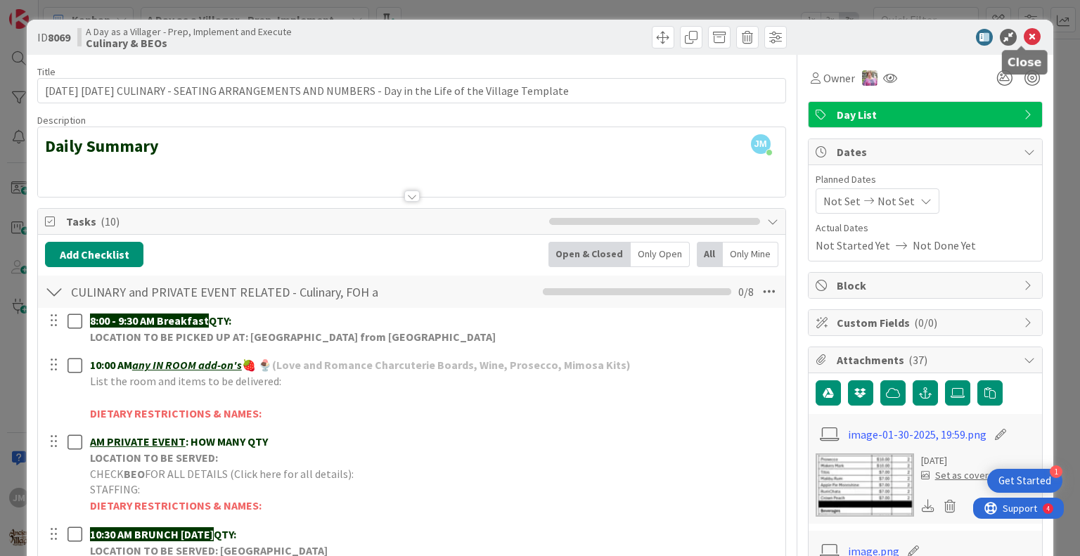
click at [1024, 37] on icon at bounding box center [1032, 37] width 17 height 17
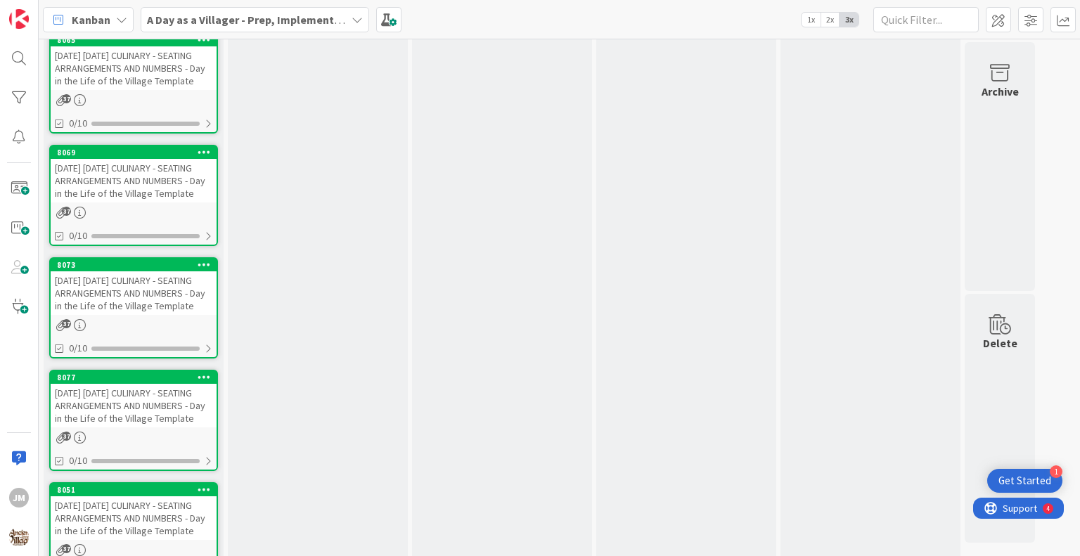
scroll to position [1733, 0]
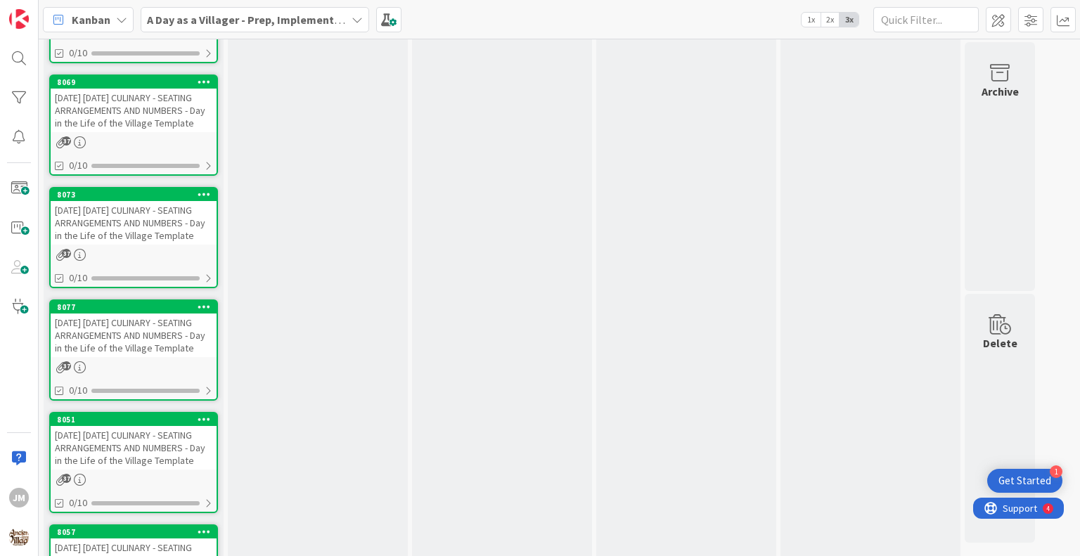
click at [104, 245] on div "[DATE] [DATE] CULINARY - SEATING ARRANGEMENTS AND NUMBERS - Day in the Life of …" at bounding box center [134, 223] width 166 height 44
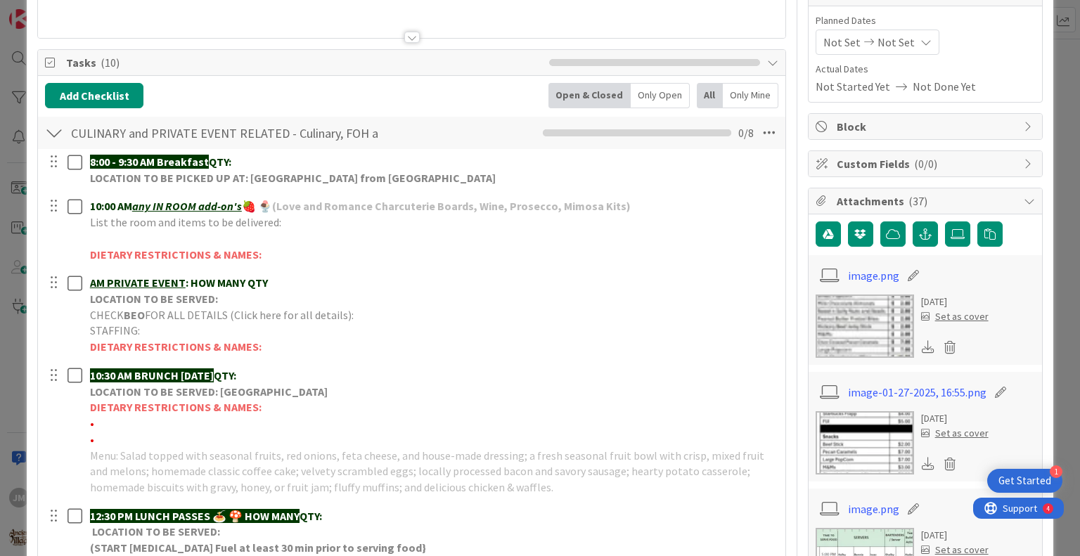
scroll to position [211, 0]
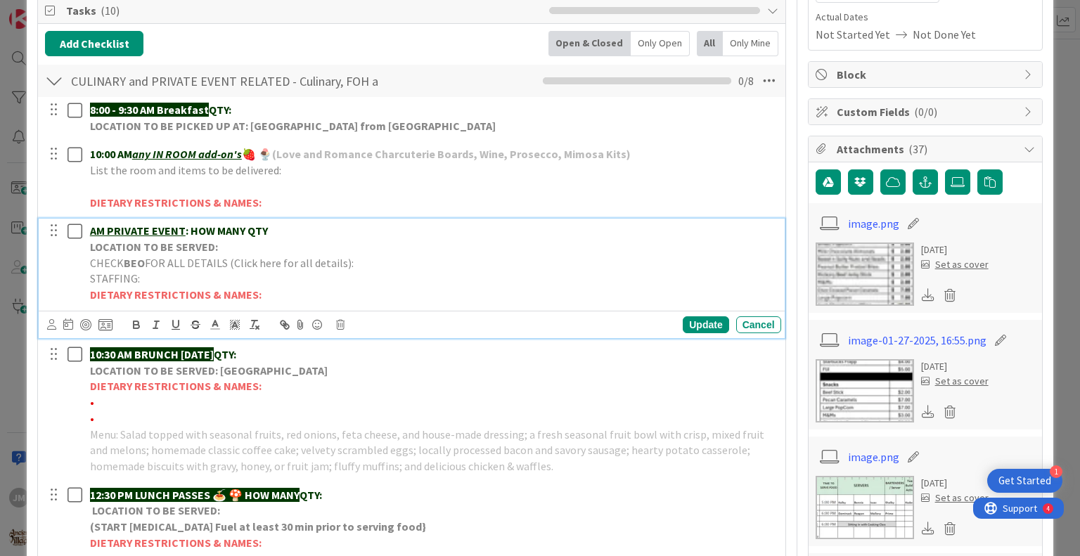
click at [275, 231] on p "AM PRIVATE EVENT : HOW MANY QTY" at bounding box center [433, 231] width 686 height 16
click at [225, 247] on p "LOCATION TO BE SERVED:" at bounding box center [433, 247] width 686 height 16
click at [361, 267] on p "CHECK BEO FOR ALL DETAILS (Click here for all details):" at bounding box center [433, 263] width 686 height 16
drag, startPoint x: 520, startPoint y: 276, endPoint x: 96, endPoint y: 284, distance: 424.2
click at [88, 281] on div "AM ALV Herbal Meicince LOCATION TO BE SERVED: CHECK BEO FOR ALL DETAILS (Click …" at bounding box center [432, 263] width 697 height 89
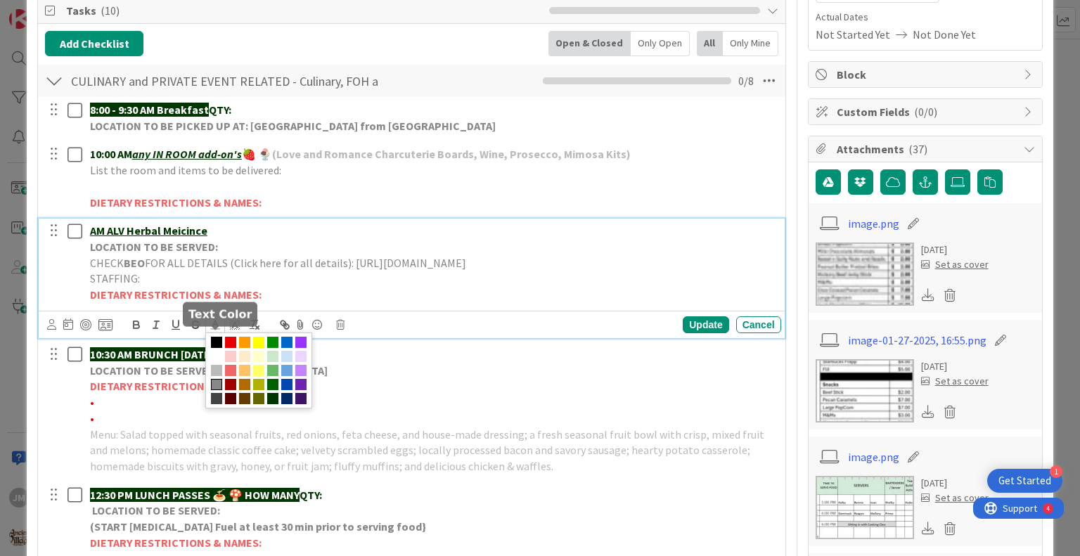
click at [213, 326] on polyline at bounding box center [215, 324] width 5 height 6
click at [286, 348] on span at bounding box center [286, 342] width 11 height 11
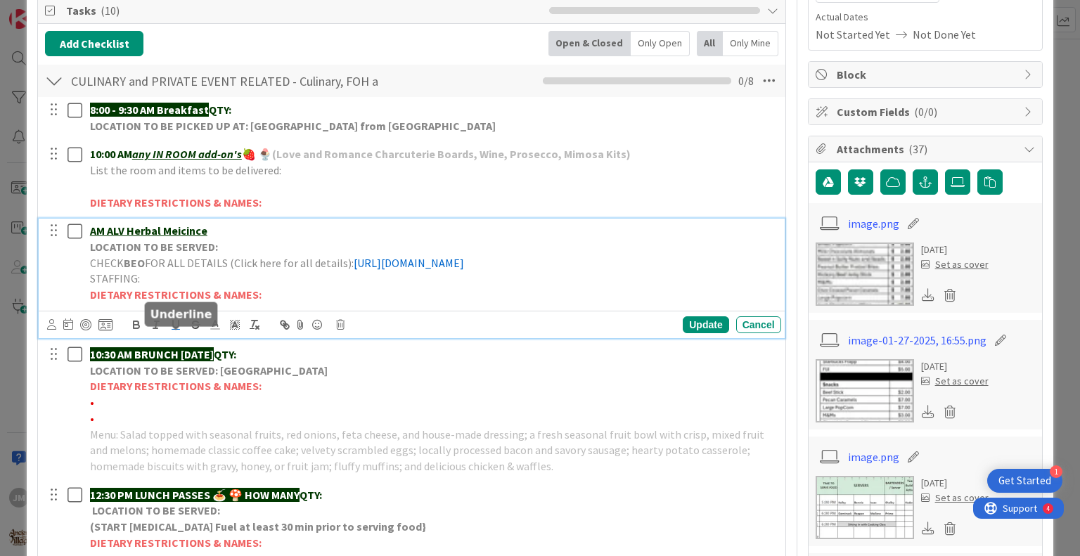
click at [177, 331] on icon "button" at bounding box center [175, 325] width 13 height 13
click at [214, 232] on p "AM ALV Herbal Meicince" at bounding box center [433, 231] width 686 height 16
click at [233, 248] on p "LOCATION TO BE SERVED:" at bounding box center [433, 247] width 686 height 16
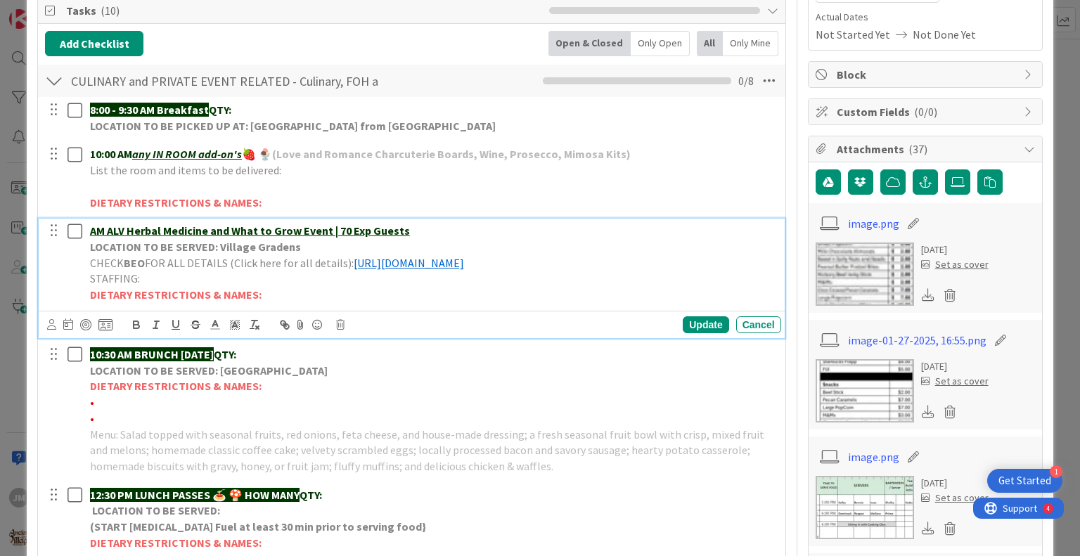
click at [272, 247] on strong "LOCATION TO BE SERVED: Village Gradens" at bounding box center [195, 247] width 211 height 14
click at [692, 333] on div "Update" at bounding box center [706, 324] width 46 height 17
click at [91, 230] on u "AM ALV Herbal Medicine and What to Grow Event | 70 Exp Guests" at bounding box center [250, 231] width 320 height 14
click at [704, 333] on div "Update" at bounding box center [706, 324] width 46 height 17
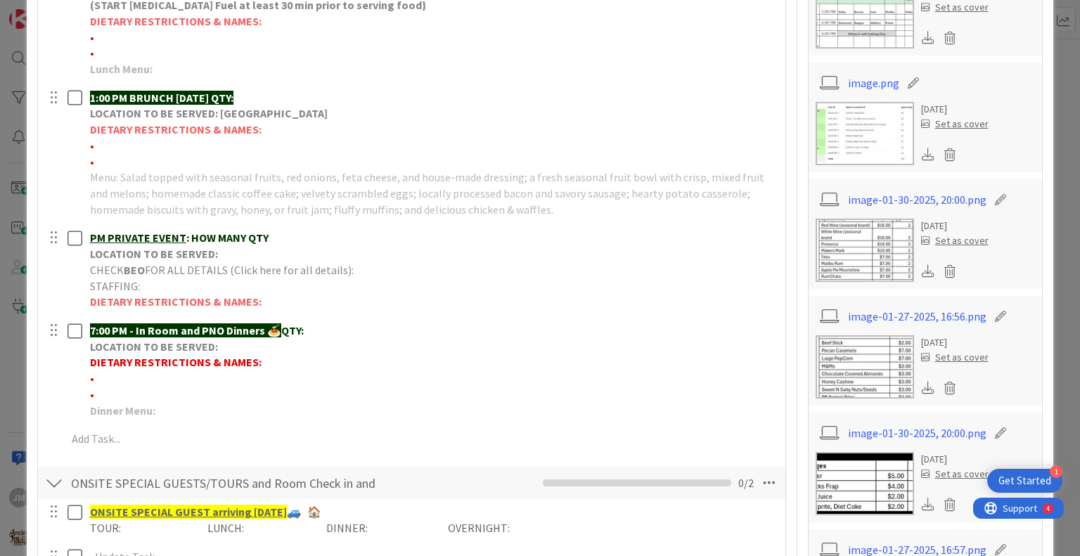
scroll to position [703, 0]
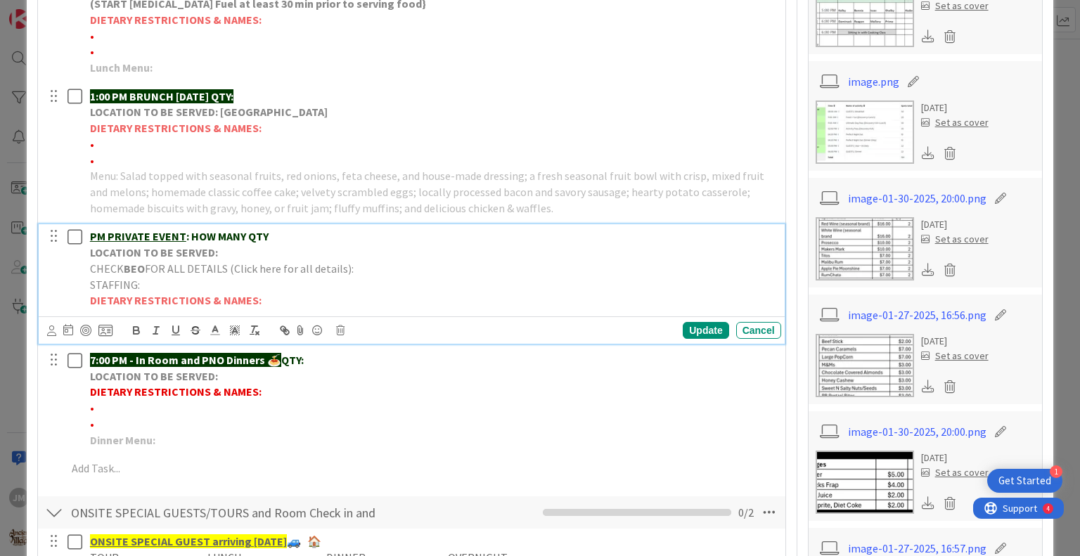
click at [289, 245] on p "PM PRIVATE EVENT : HOW MANY QTY" at bounding box center [433, 237] width 686 height 16
drag, startPoint x: 87, startPoint y: 252, endPoint x: 108, endPoint y: 252, distance: 20.4
click at [88, 252] on div "PM [PERSON_NAME] Elopement | 18 Guests LOCATION TO BE SERVED: CHECK BEO FOR ALL…" at bounding box center [432, 268] width 697 height 89
click at [245, 261] on p "LOCATION TO BE SERVED:" at bounding box center [433, 253] width 686 height 16
drag, startPoint x: 325, startPoint y: 267, endPoint x: 343, endPoint y: 271, distance: 18.8
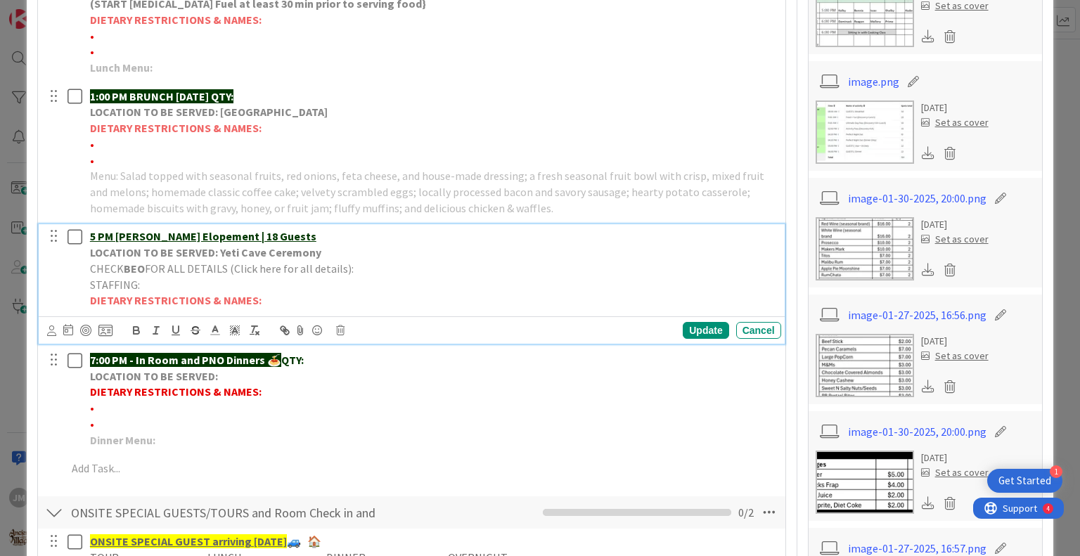
click at [326, 261] on p "LOCATION TO BE SERVED: Yeti Cave Ceremony" at bounding box center [433, 253] width 686 height 16
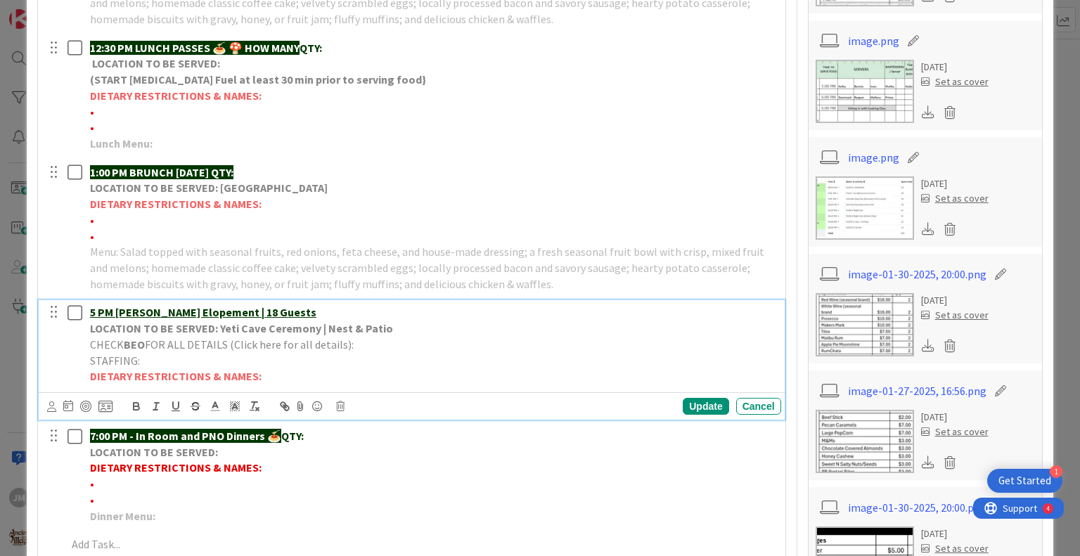
scroll to position [633, 0]
